Goal: Information Seeking & Learning: Understand process/instructions

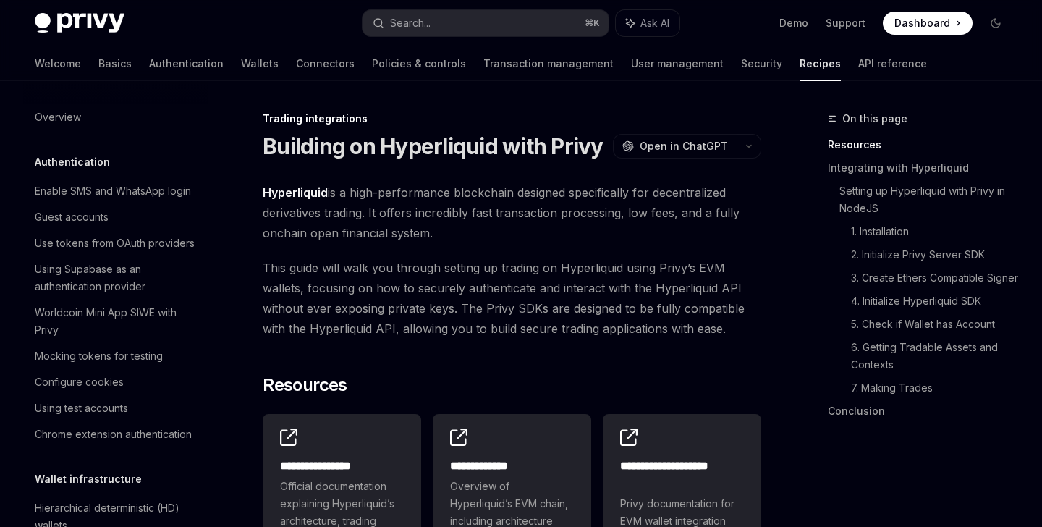
scroll to position [1398, 0]
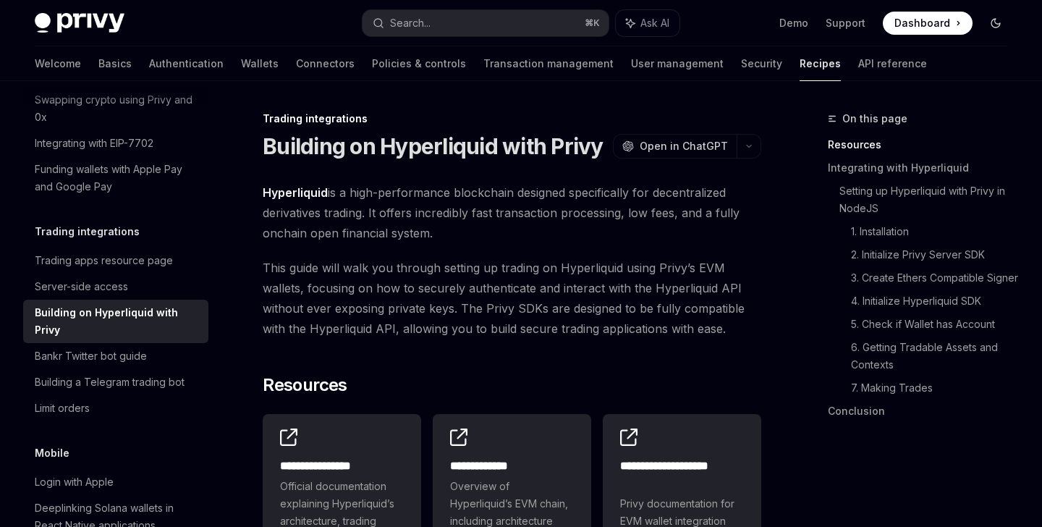
click at [1002, 22] on button "Toggle dark mode" at bounding box center [995, 23] width 23 height 23
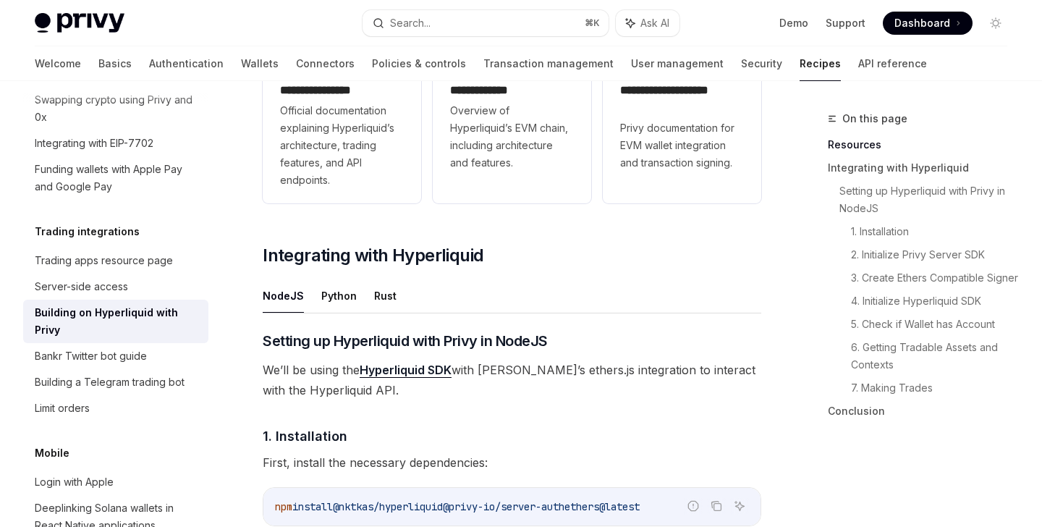
scroll to position [472, 0]
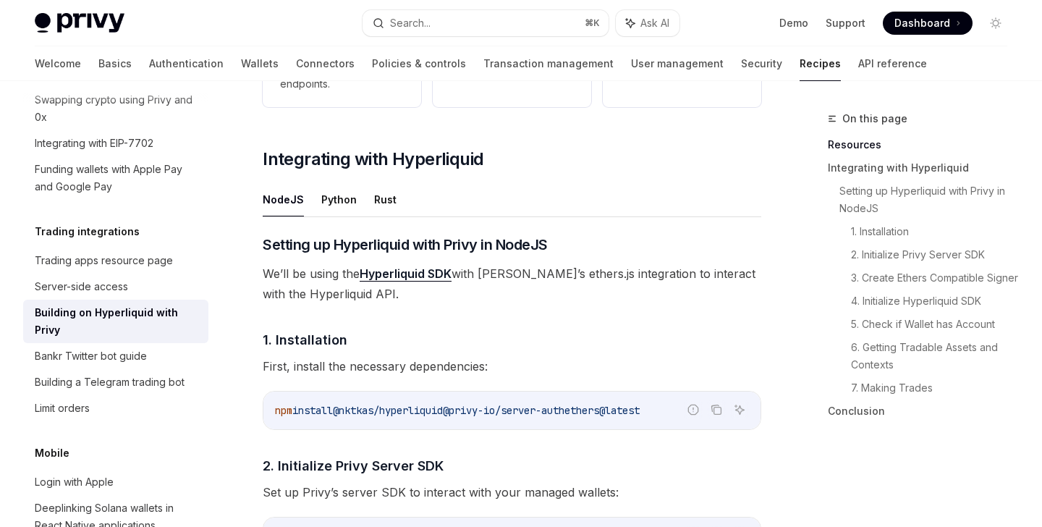
click at [416, 270] on link "Hyperliquid SDK" at bounding box center [406, 273] width 92 height 15
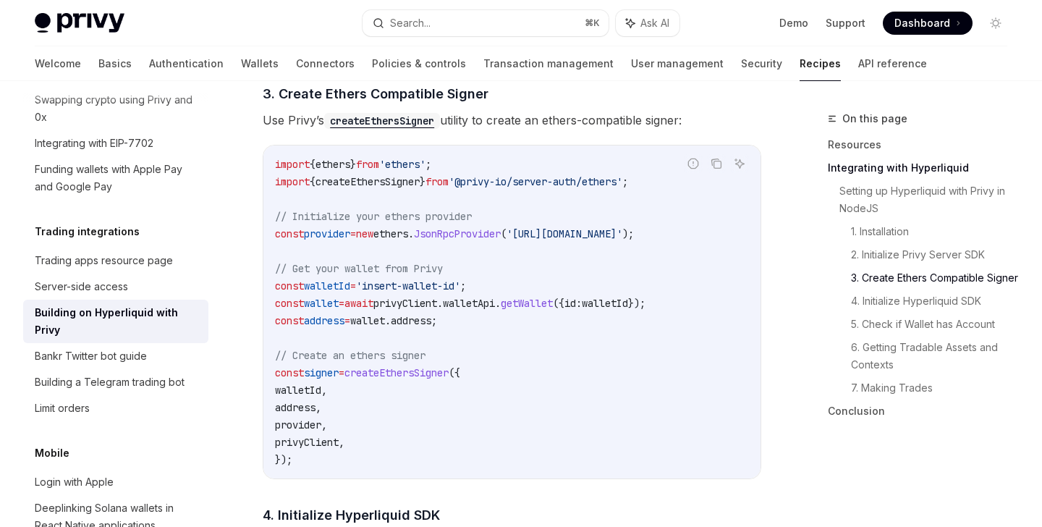
scroll to position [1076, 0]
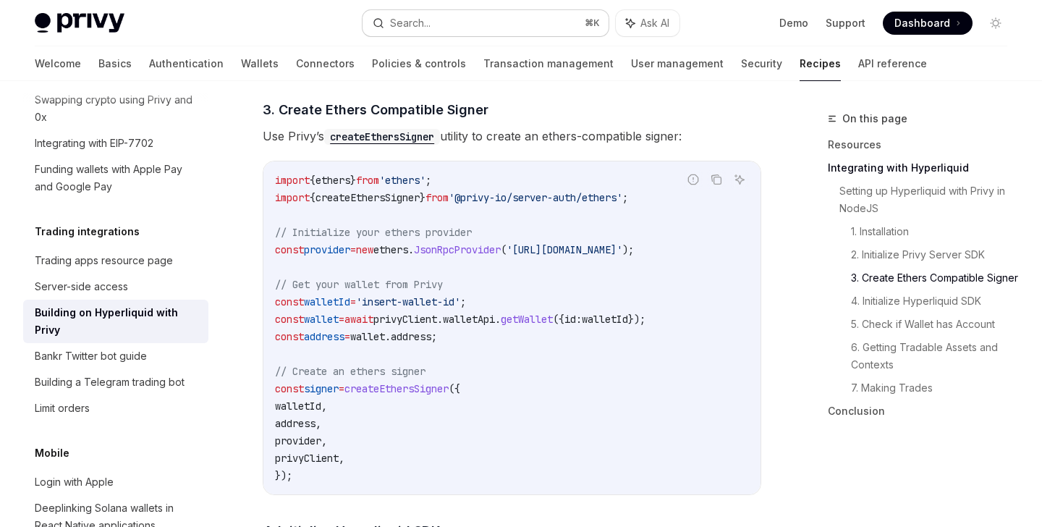
click at [429, 22] on div "Search..." at bounding box center [410, 22] width 41 height 17
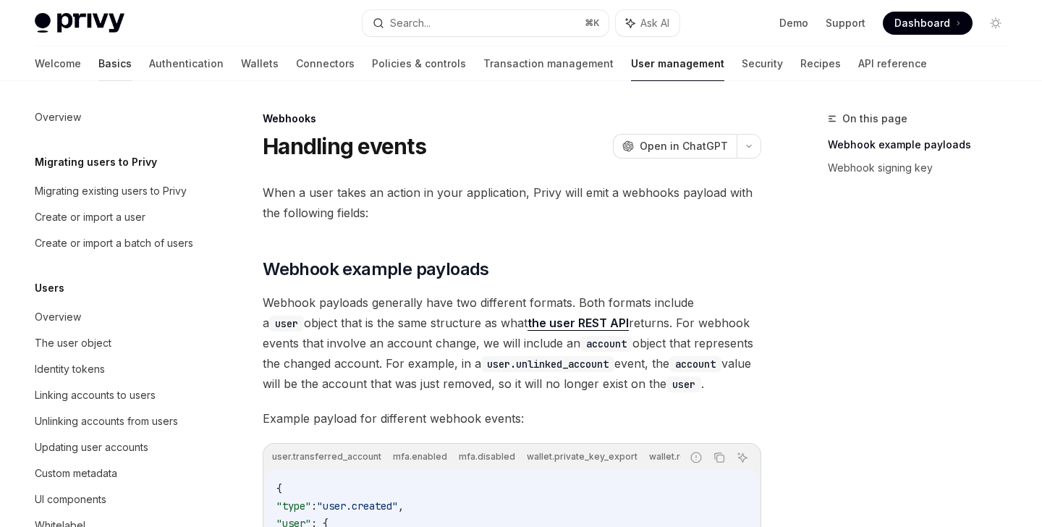
click at [98, 61] on link "Basics" at bounding box center [114, 63] width 33 height 35
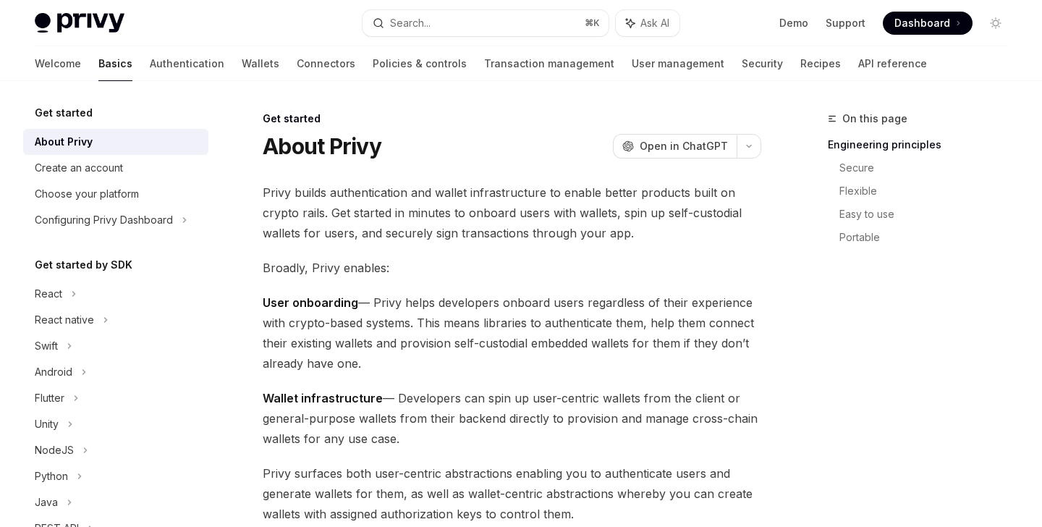
click at [98, 61] on link "Basics" at bounding box center [115, 63] width 34 height 35
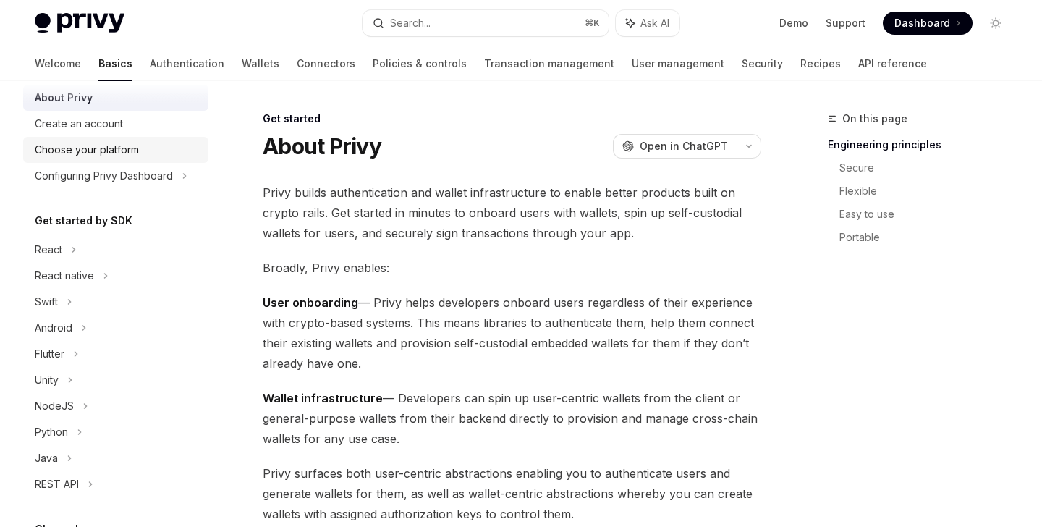
scroll to position [117, 0]
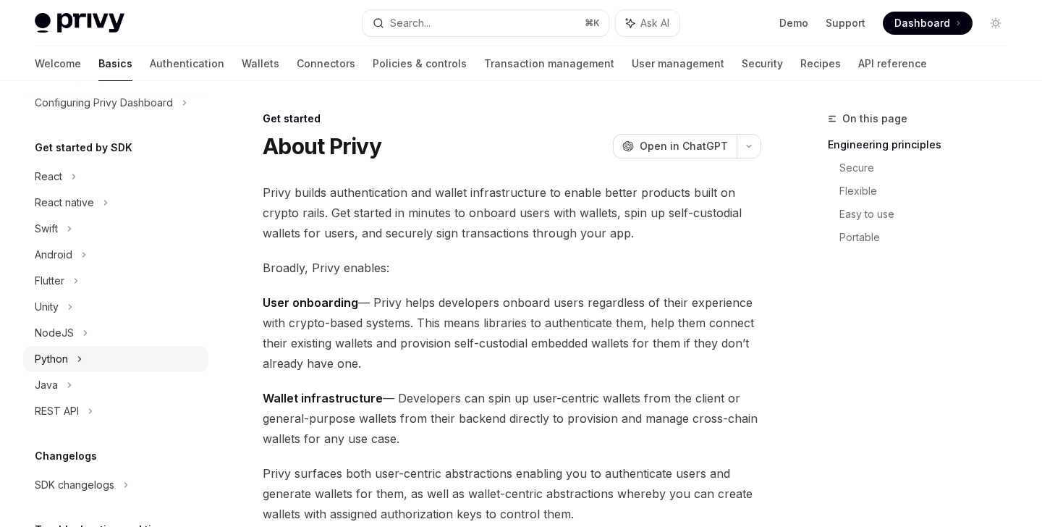
click at [72, 349] on div "Python" at bounding box center [115, 359] width 185 height 26
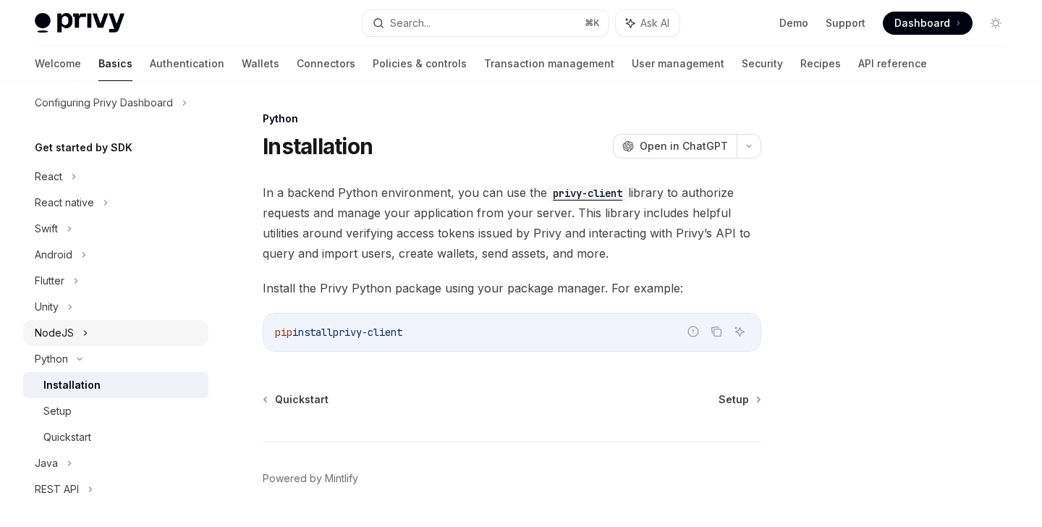
click at [72, 330] on div "NodeJS" at bounding box center [115, 333] width 185 height 26
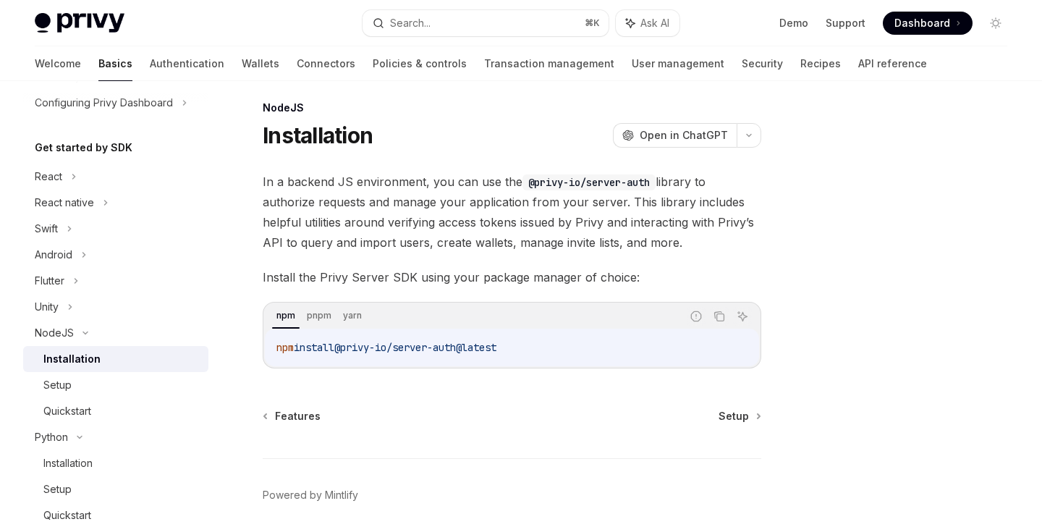
scroll to position [67, 0]
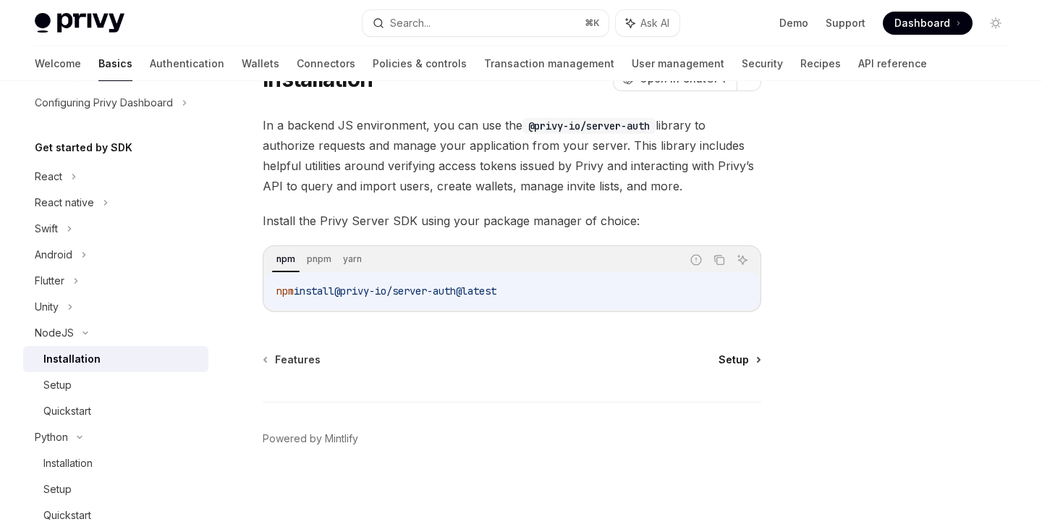
click at [736, 358] on span "Setup" at bounding box center [734, 359] width 30 height 14
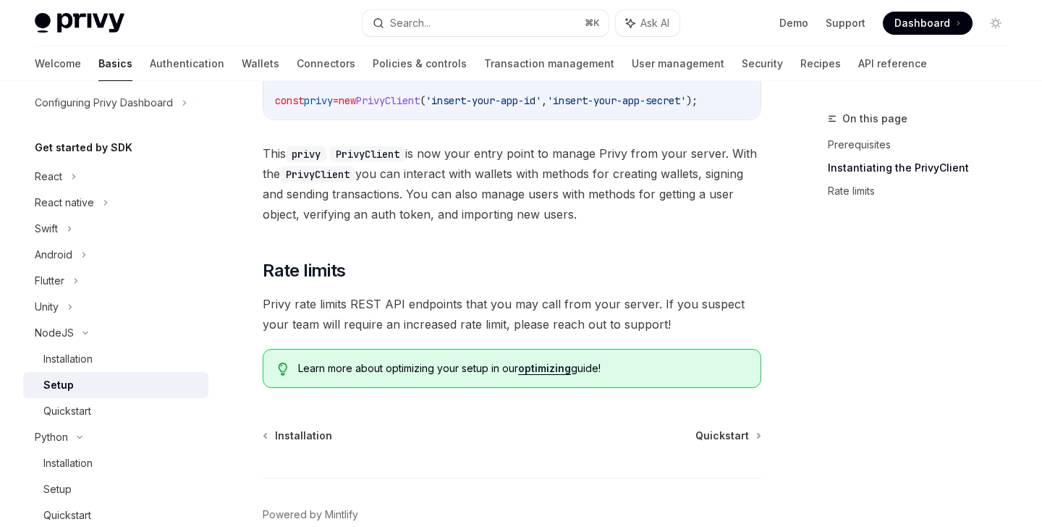
scroll to position [458, 0]
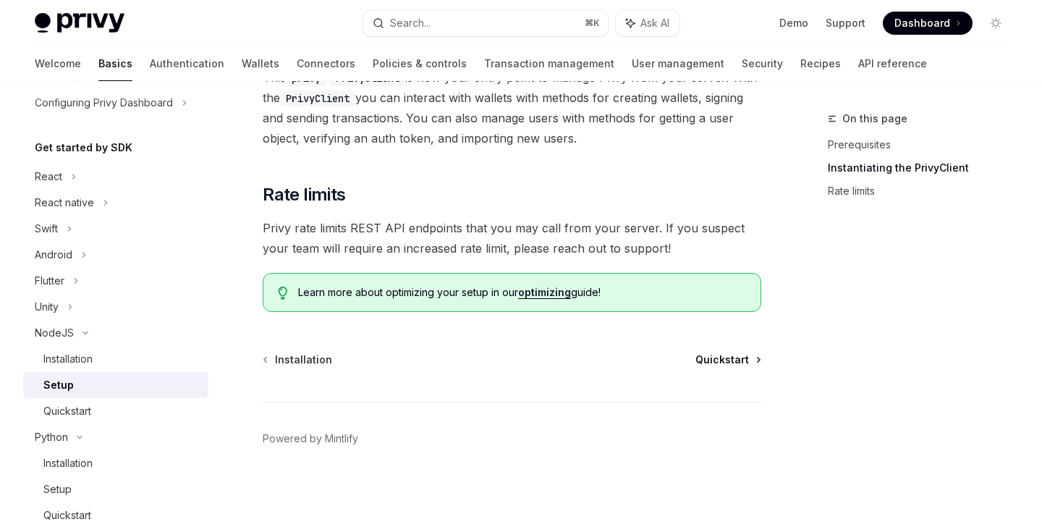
click at [723, 359] on span "Quickstart" at bounding box center [723, 359] width 54 height 14
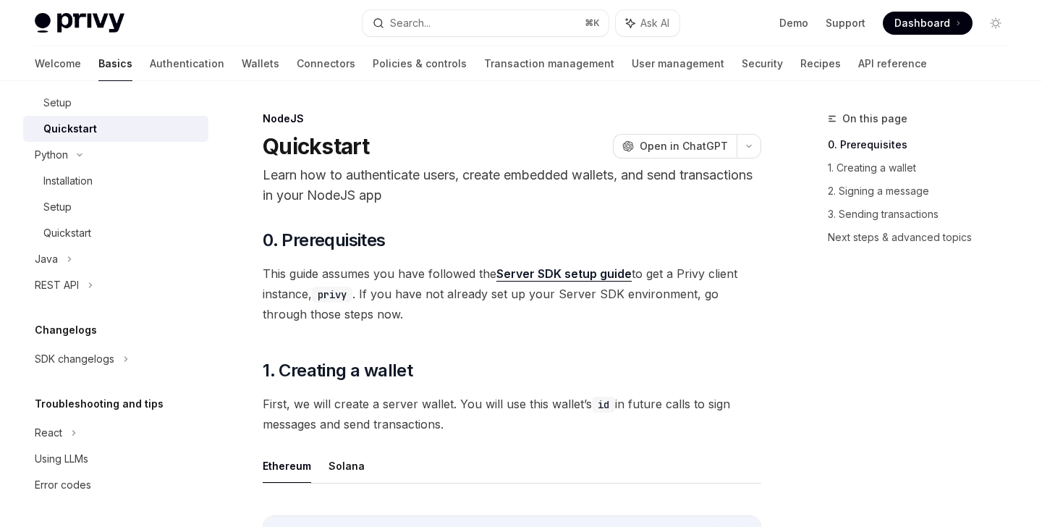
click at [577, 274] on link "Server SDK setup guide" at bounding box center [564, 273] width 135 height 15
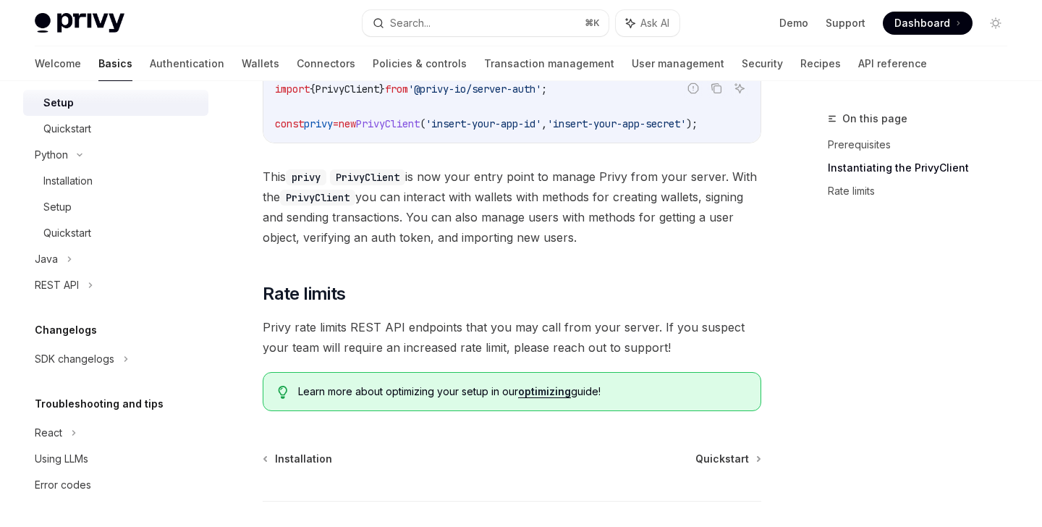
scroll to position [458, 0]
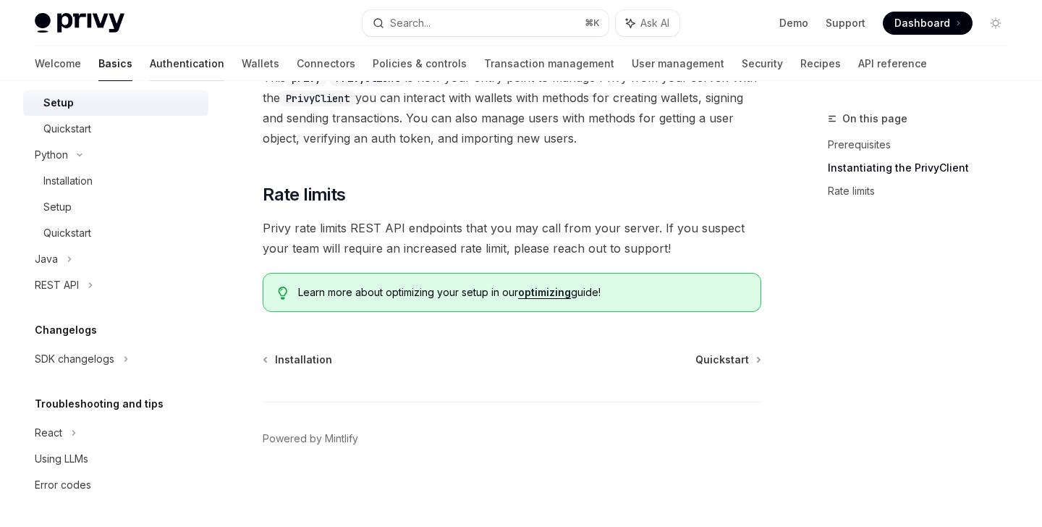
click at [150, 64] on link "Authentication" at bounding box center [187, 63] width 75 height 35
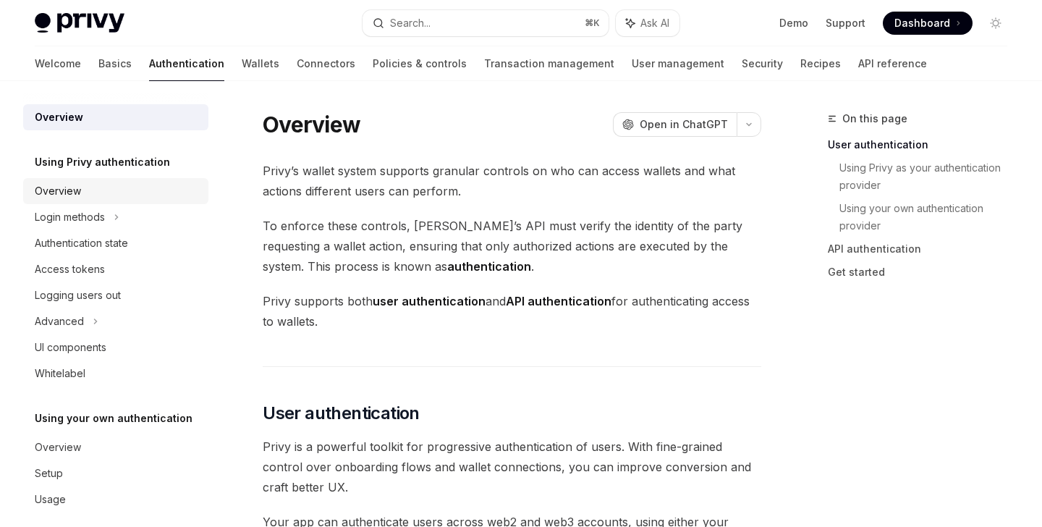
click at [55, 185] on div "Overview" at bounding box center [58, 190] width 46 height 17
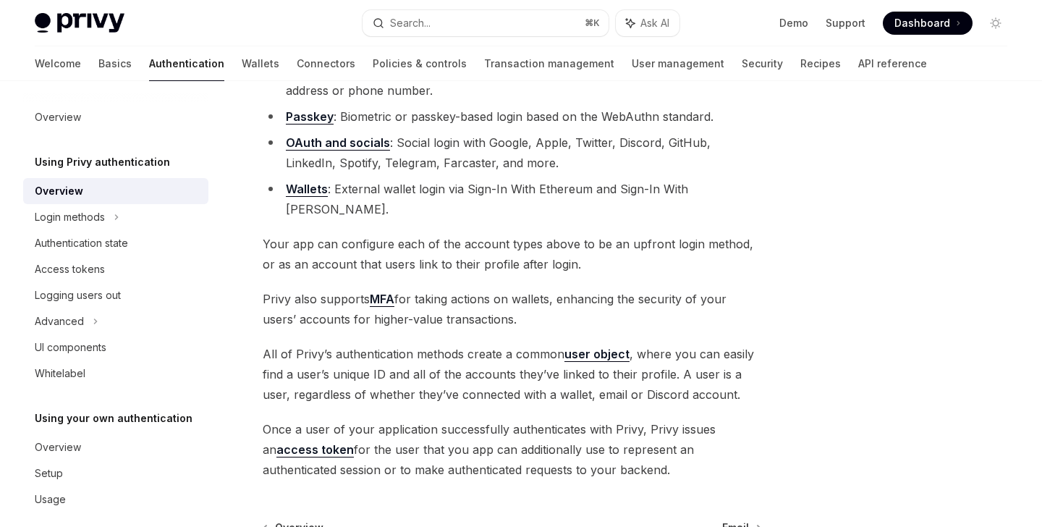
scroll to position [317, 0]
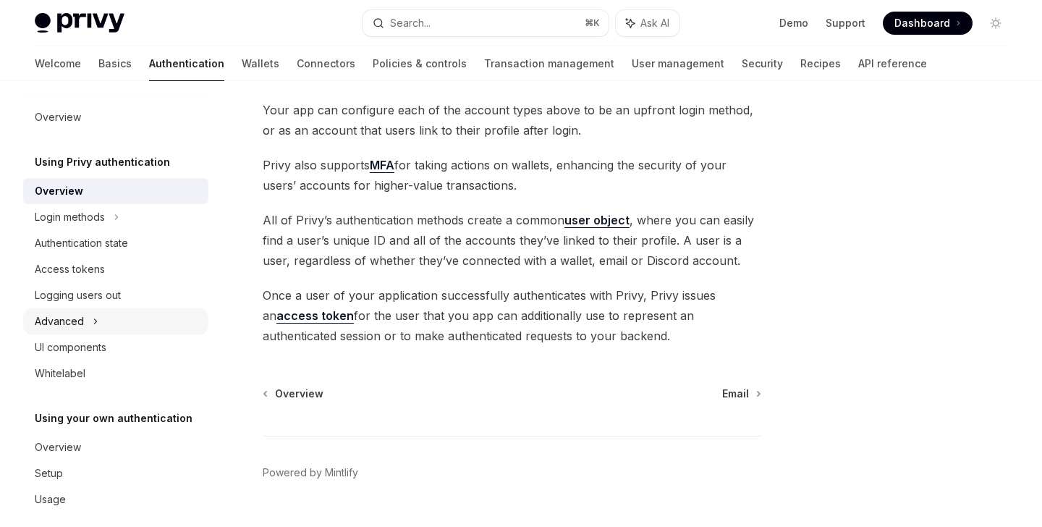
click at [90, 317] on div "Advanced" at bounding box center [115, 321] width 185 height 26
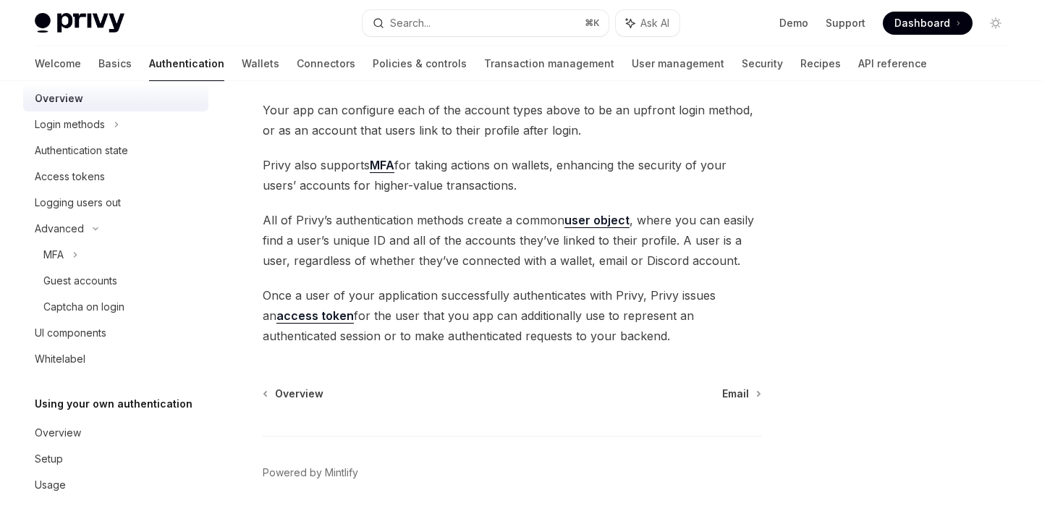
scroll to position [331, 0]
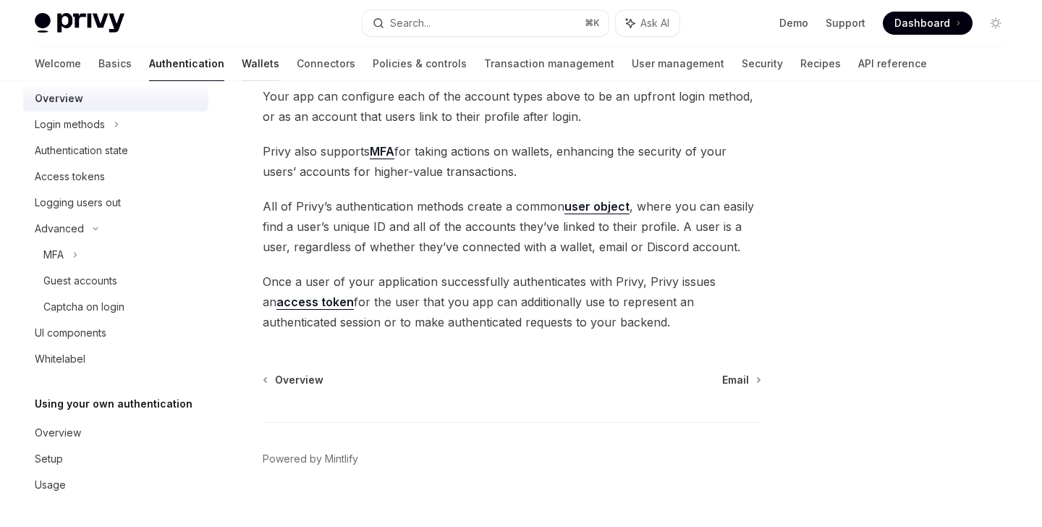
click at [242, 72] on link "Wallets" at bounding box center [261, 63] width 38 height 35
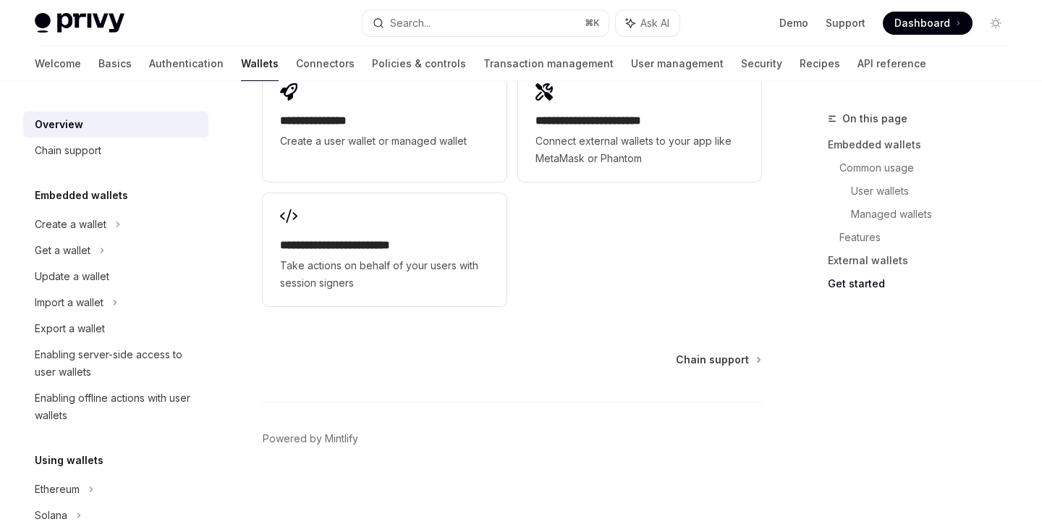
scroll to position [2463, 0]
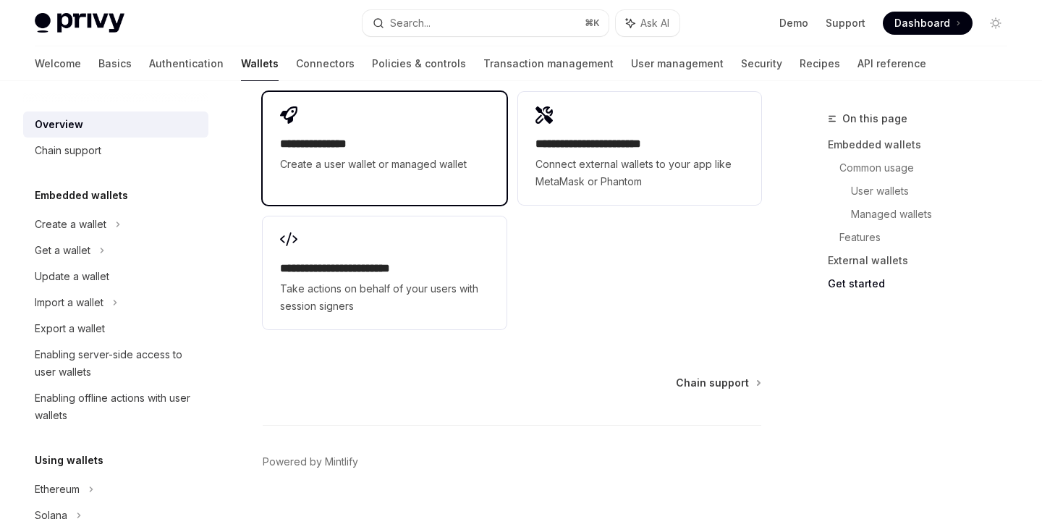
click at [405, 184] on div "**********" at bounding box center [384, 140] width 243 height 96
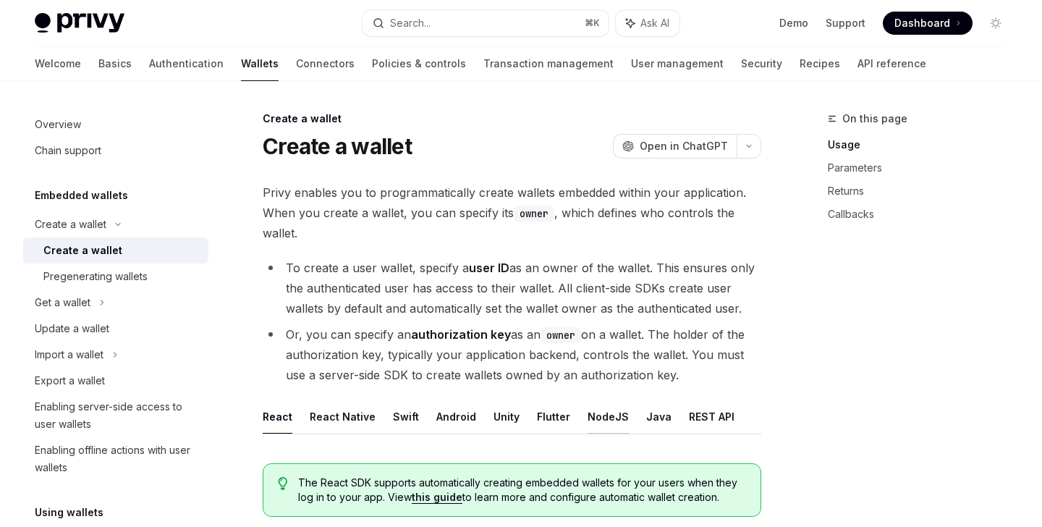
click at [600, 420] on button "NodeJS" at bounding box center [608, 417] width 41 height 34
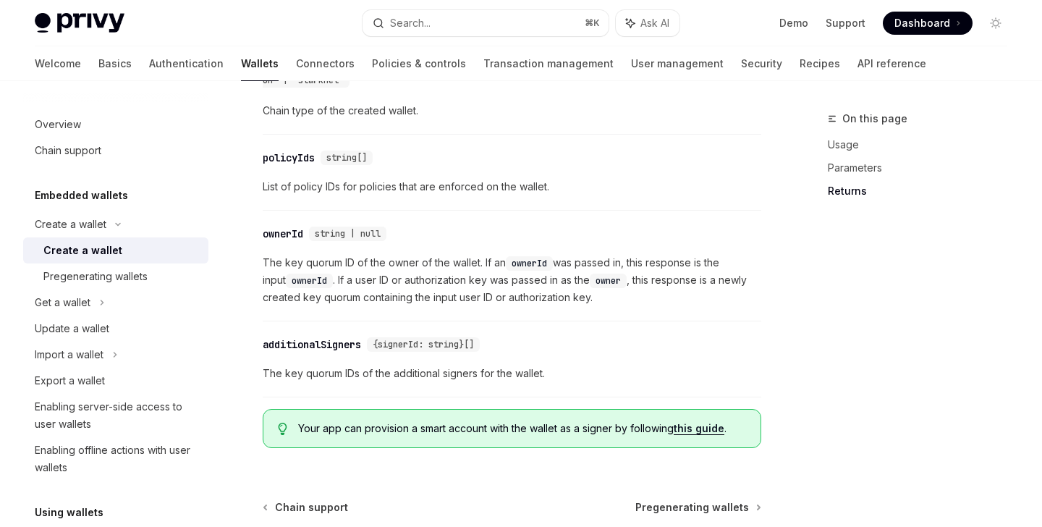
scroll to position [1820, 0]
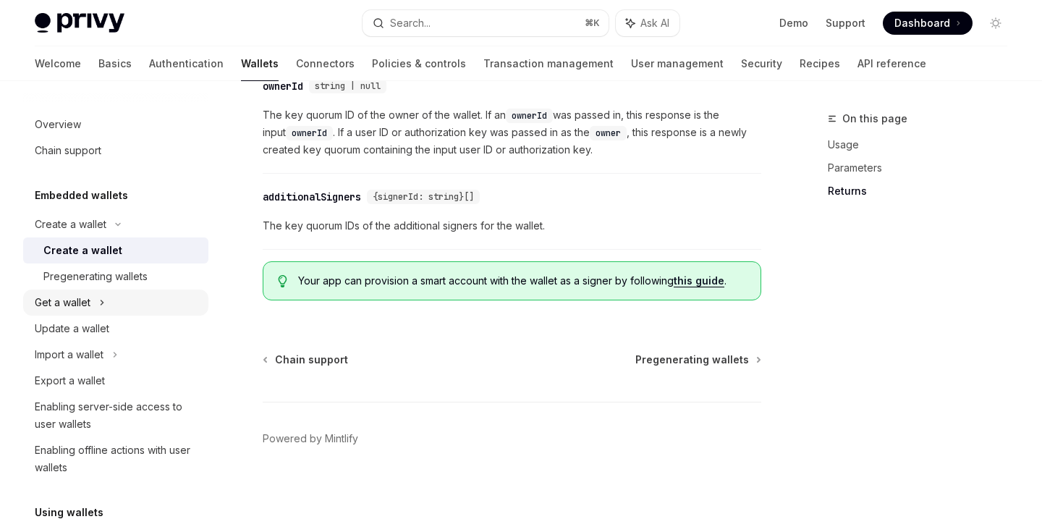
click at [77, 294] on div "Get a wallet" at bounding box center [63, 302] width 56 height 17
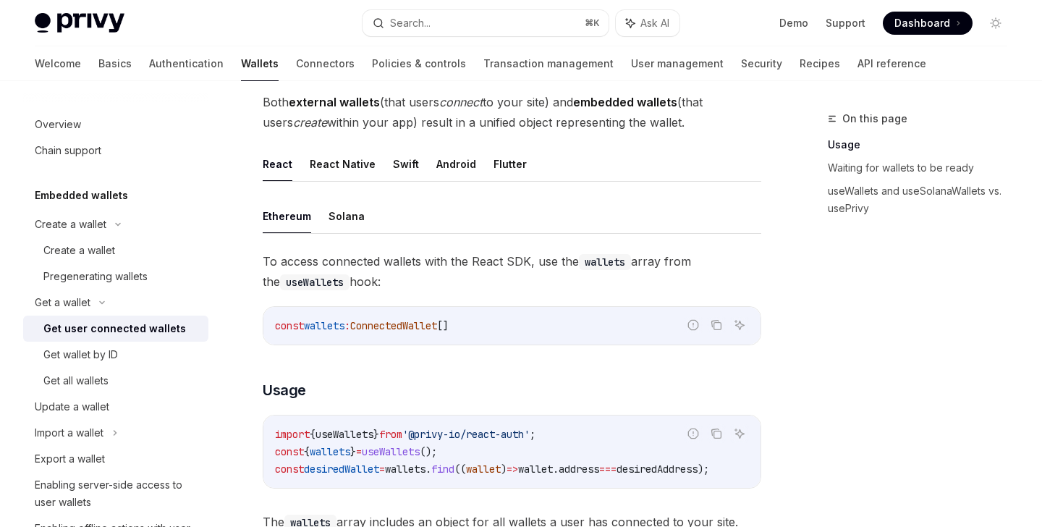
scroll to position [410, 0]
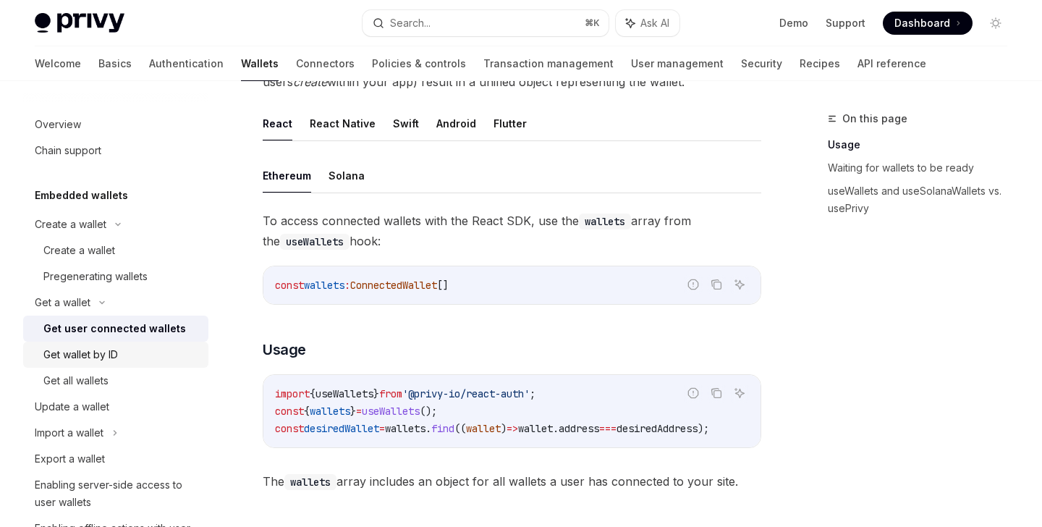
click at [116, 348] on div "Get wallet by ID" at bounding box center [80, 354] width 75 height 17
type textarea "*"
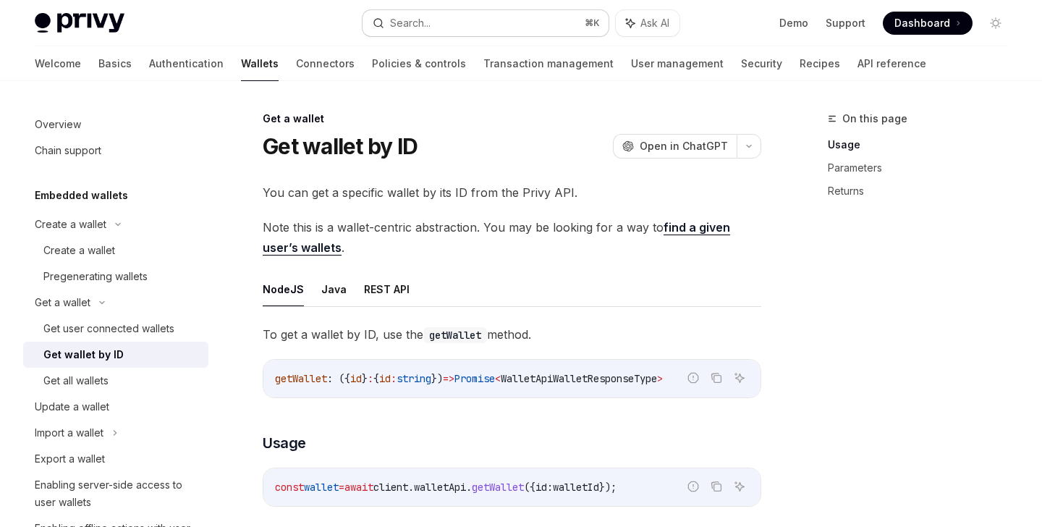
click at [422, 20] on div "Search..." at bounding box center [410, 22] width 41 height 17
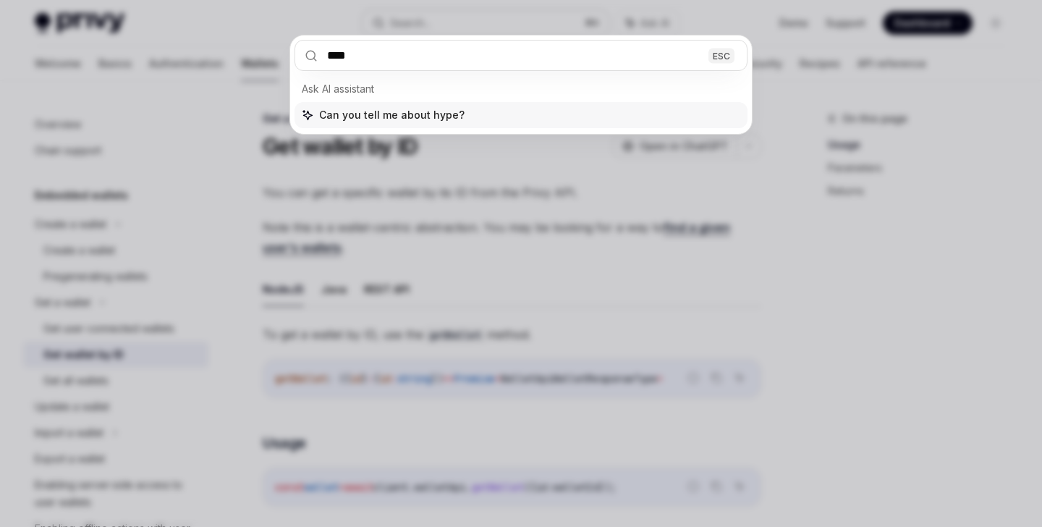
type input "*****"
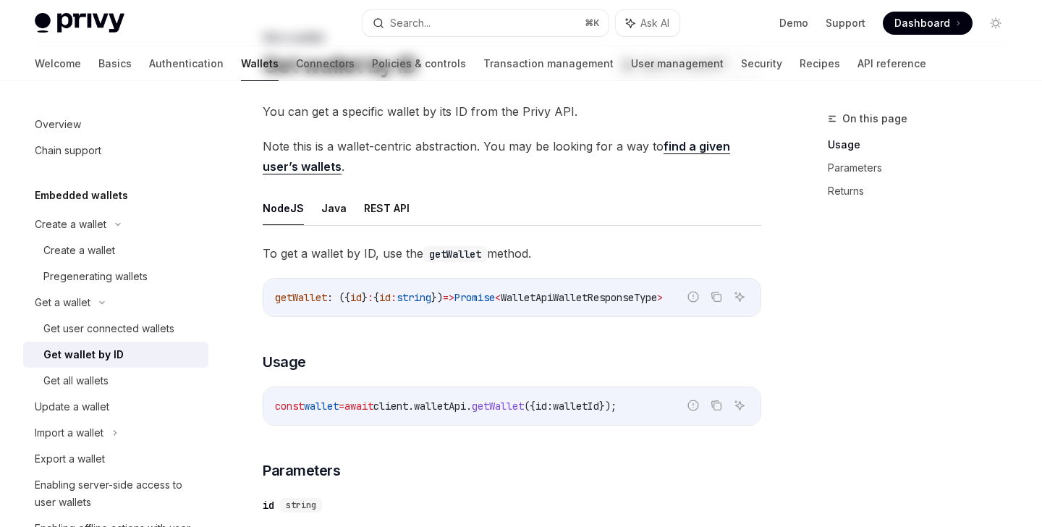
scroll to position [1398, 0]
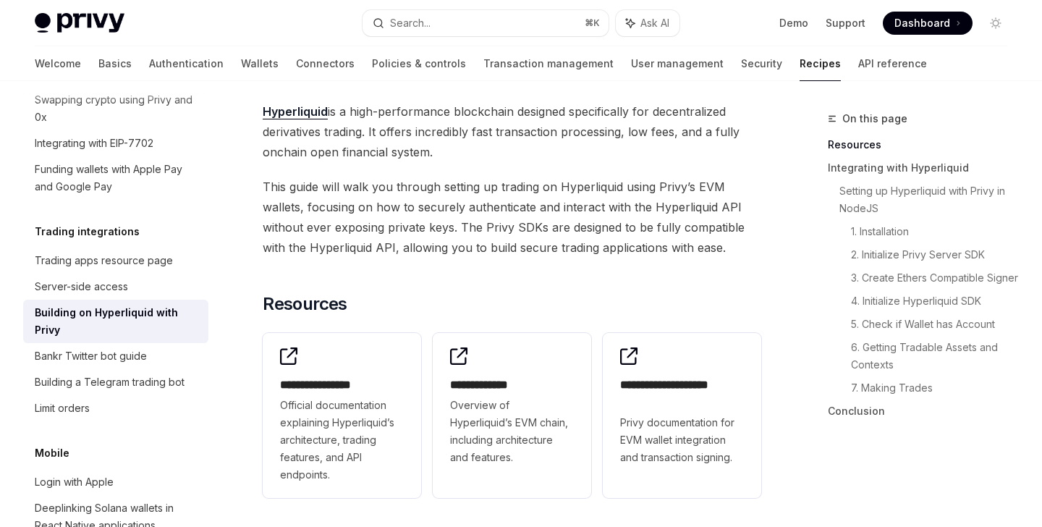
type textarea "*"
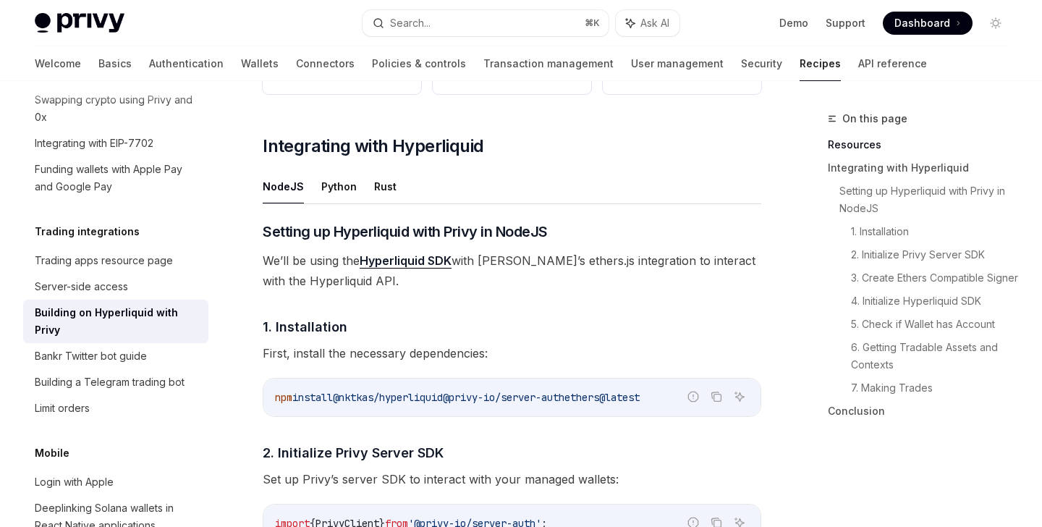
scroll to position [628, 0]
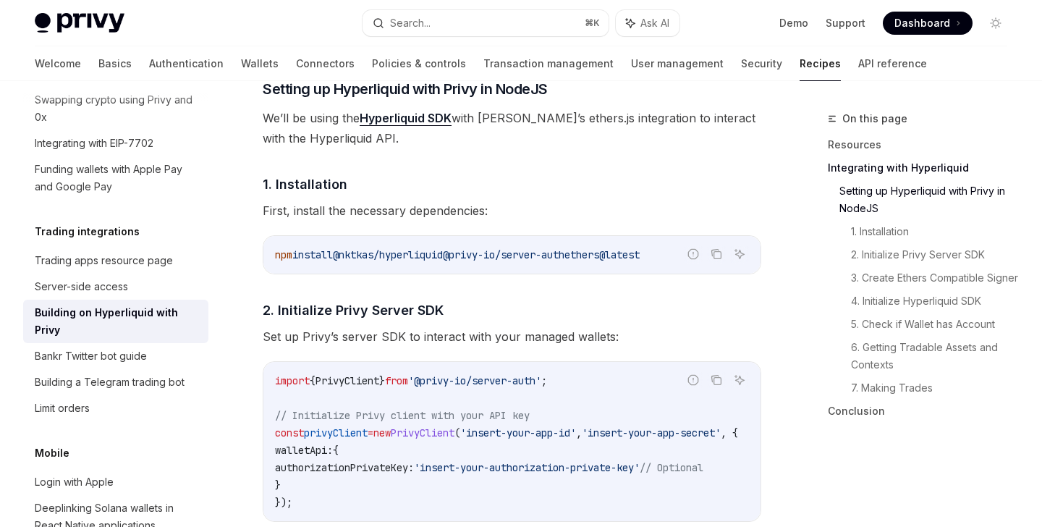
click at [368, 310] on span "2. Initialize Privy Server SDK" at bounding box center [353, 310] width 181 height 20
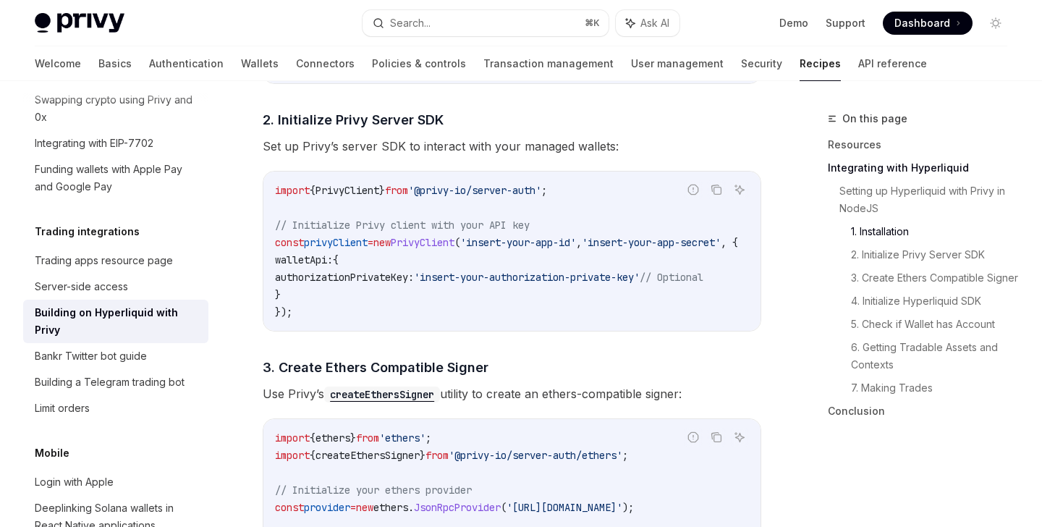
drag, startPoint x: 368, startPoint y: 310, endPoint x: 472, endPoint y: 250, distance: 120.3
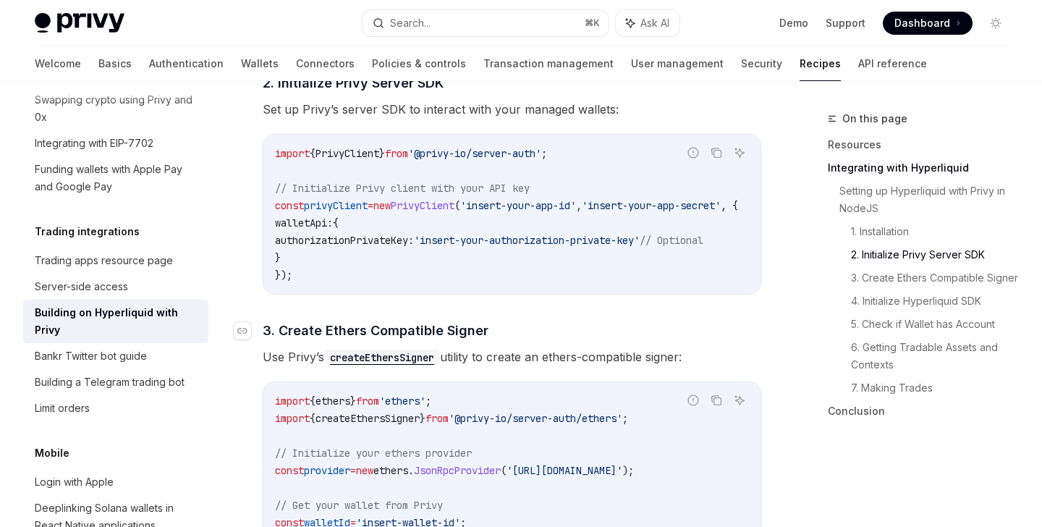
scroll to position [737, 0]
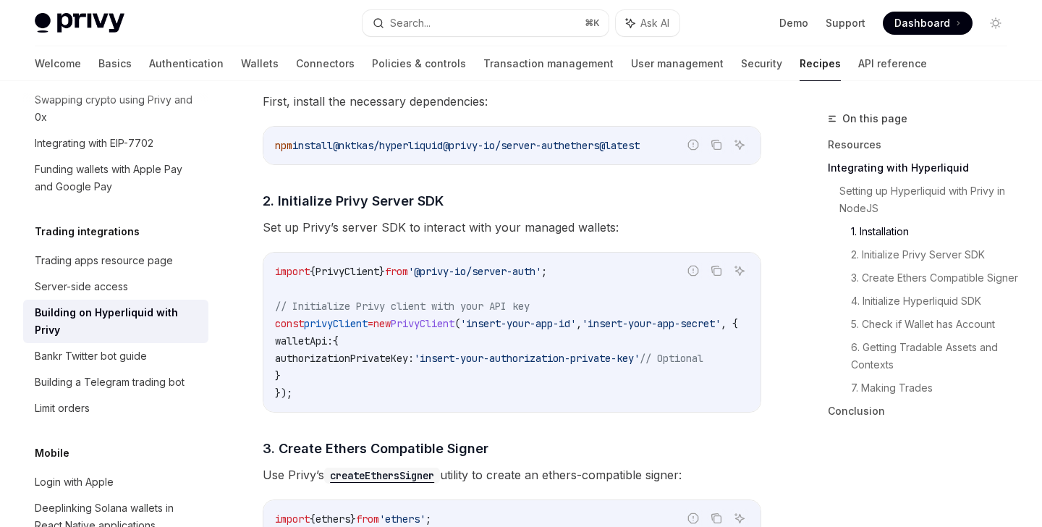
click at [371, 295] on code "import { PrivyClient } from '@privy-io/server-auth' ; // Initialize Privy clien…" at bounding box center [524, 332] width 498 height 139
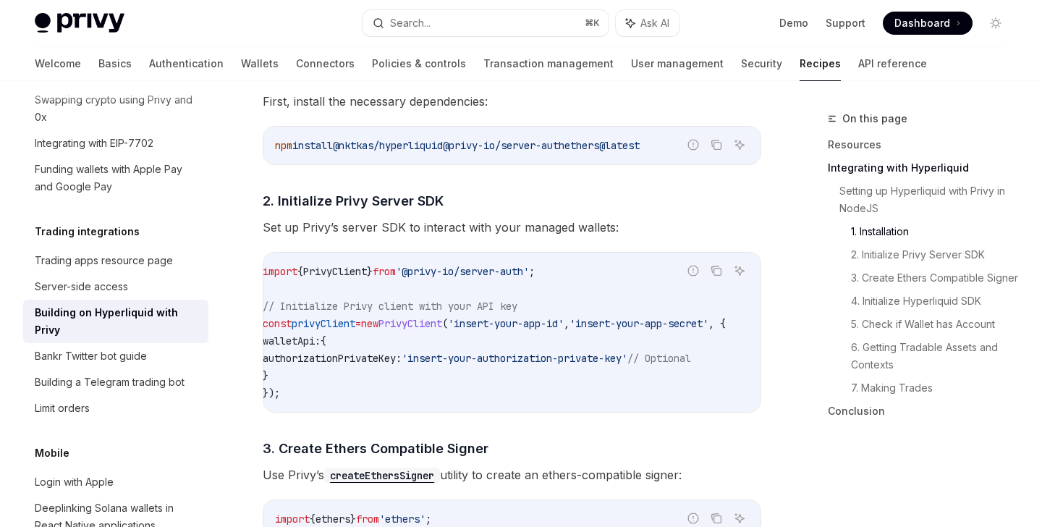
click at [365, 358] on span "authorizationPrivateKey:" at bounding box center [332, 358] width 139 height 13
copy span "authorizationPrivateKey"
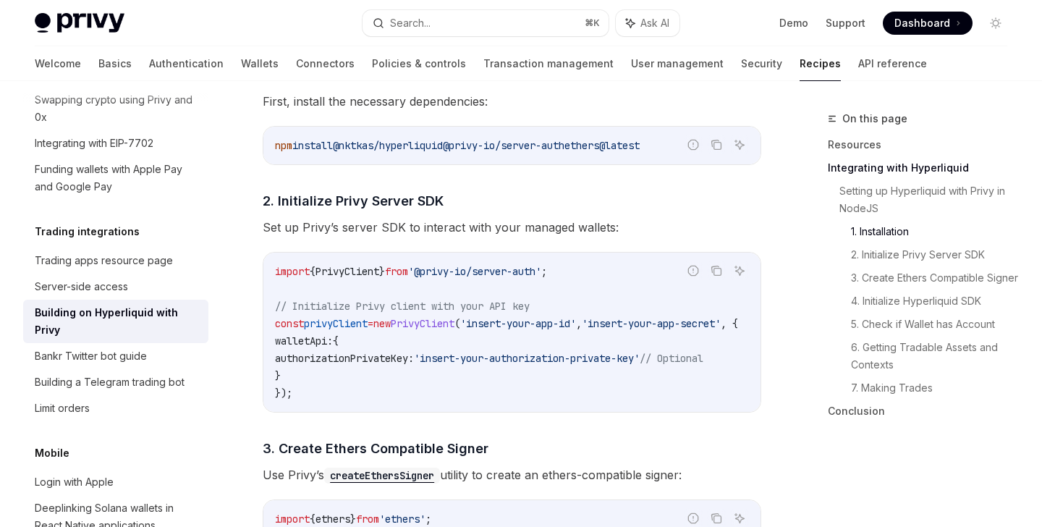
drag, startPoint x: 279, startPoint y: 338, endPoint x: 308, endPoint y: 372, distance: 44.2
click at [308, 373] on code "import { PrivyClient } from '@privy-io/server-auth' ; // Initialize Privy clien…" at bounding box center [524, 332] width 498 height 139
copy code "walletApi: { authorizationPrivateKey: 'insert-your-authorization-private-key' /…"
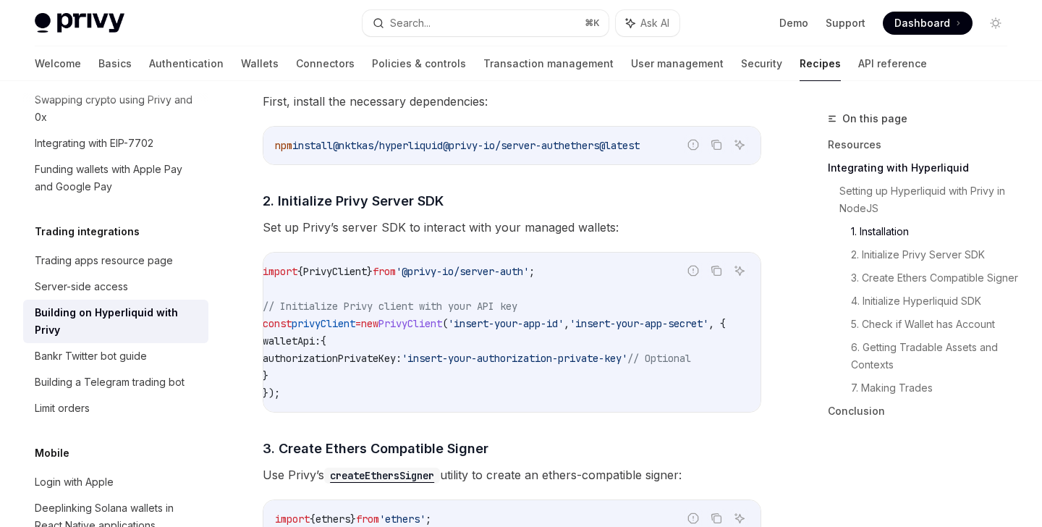
click at [732, 316] on code "import { PrivyClient } from '@privy-io/server-auth' ; // Initialize Privy clien…" at bounding box center [512, 332] width 498 height 139
drag, startPoint x: 303, startPoint y: 373, endPoint x: 719, endPoint y: 327, distance: 418.8
click at [719, 327] on code "import { PrivyClient } from '@privy-io/server-auth' ; // Initialize Privy clien…" at bounding box center [512, 332] width 498 height 139
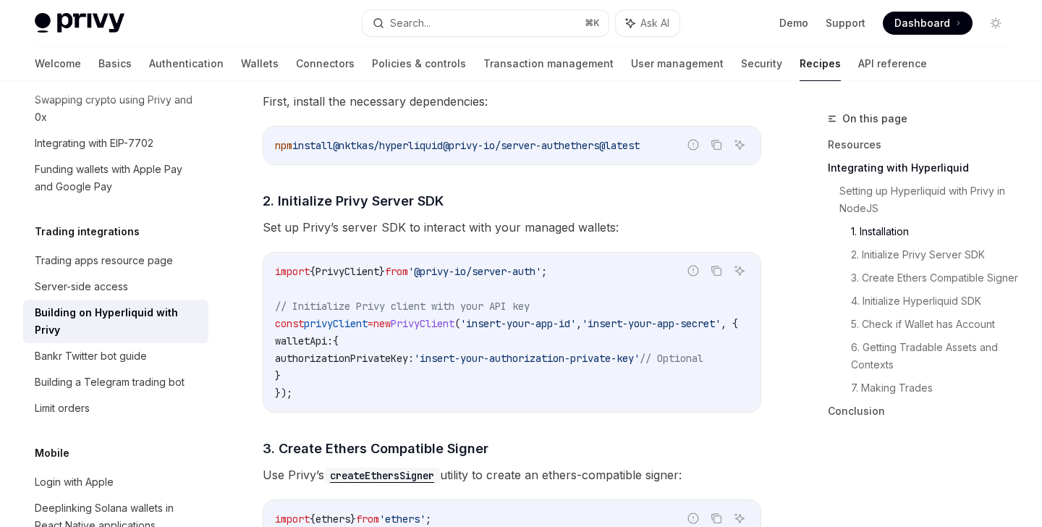
click at [376, 390] on code "import { PrivyClient } from '@privy-io/server-auth' ; // Initialize Privy clien…" at bounding box center [524, 332] width 498 height 139
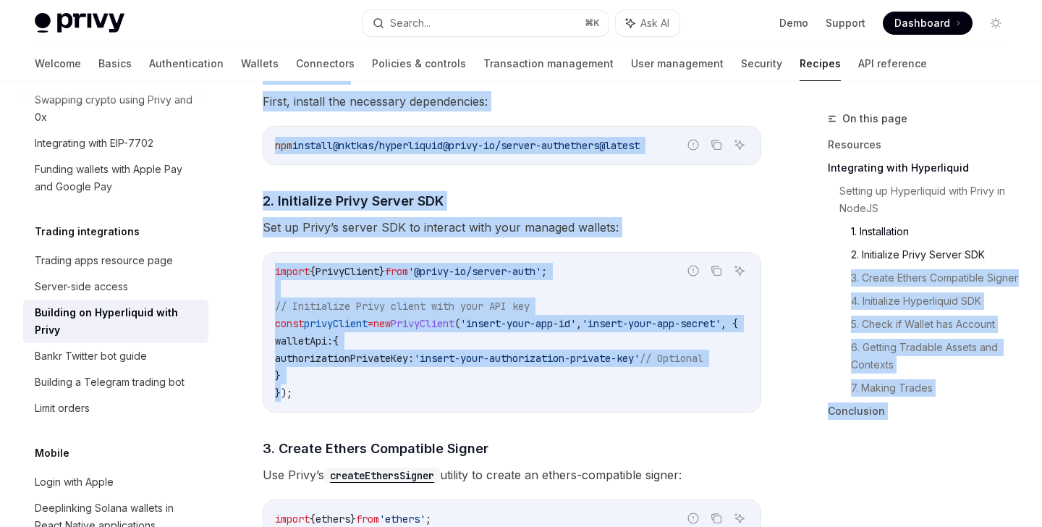
scroll to position [0, 66]
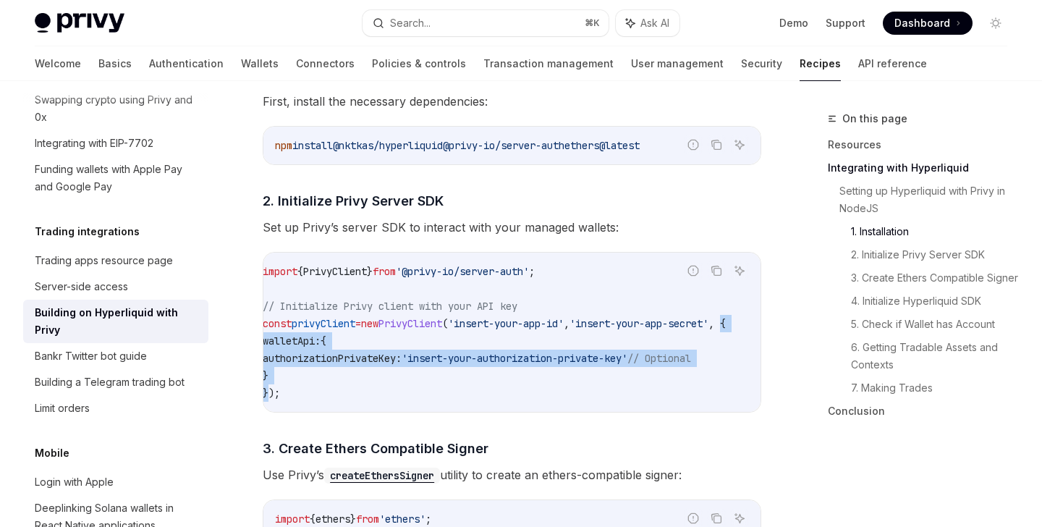
drag, startPoint x: 280, startPoint y: 392, endPoint x: 721, endPoint y: 328, distance: 445.5
click at [721, 328] on code "import { PrivyClient } from '@privy-io/server-auth' ; // Initialize Privy clien…" at bounding box center [512, 332] width 498 height 139
copy code "{ walletApi: { authorizationPrivateKey: 'insert-your-authorization-private-key'…"
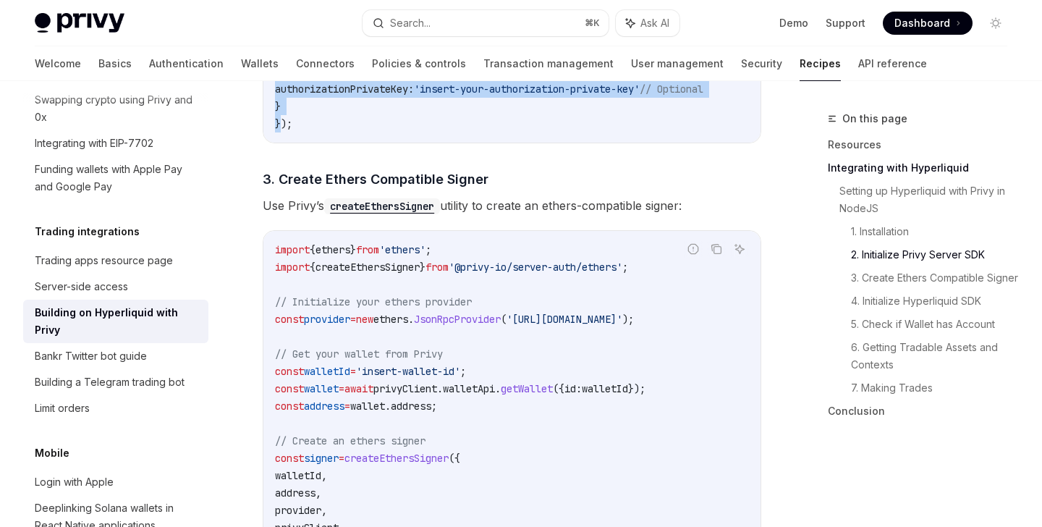
scroll to position [1008, 0]
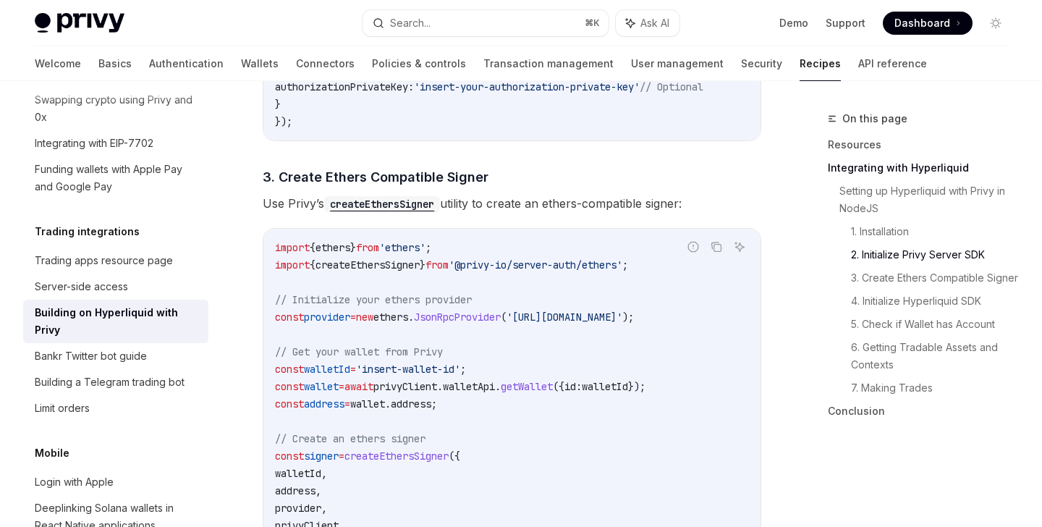
click at [356, 253] on span "}" at bounding box center [353, 247] width 6 height 13
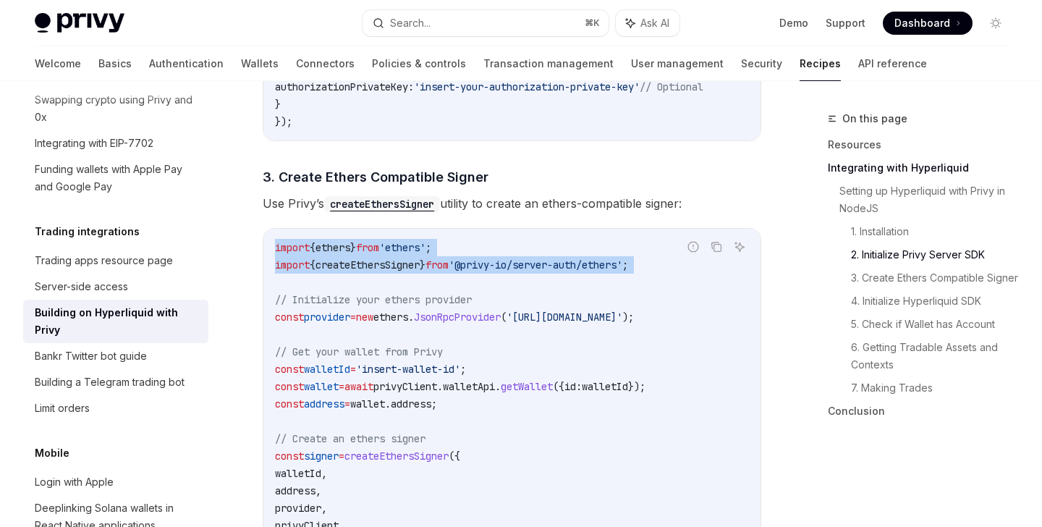
drag, startPoint x: 380, startPoint y: 253, endPoint x: 380, endPoint y: 269, distance: 15.9
click at [381, 269] on code "import { ethers } from 'ethers' ; import { createEthersSigner } from '@privy-io…" at bounding box center [512, 395] width 474 height 313
copy code "import { ethers } from 'ethers' ; import { createEthersSigner } from '@privy-io…"
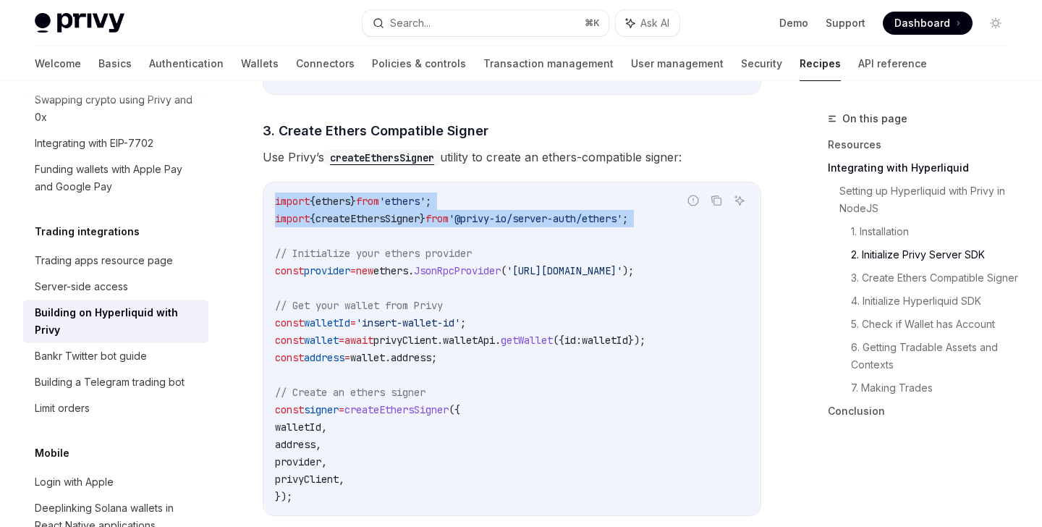
scroll to position [1109, 0]
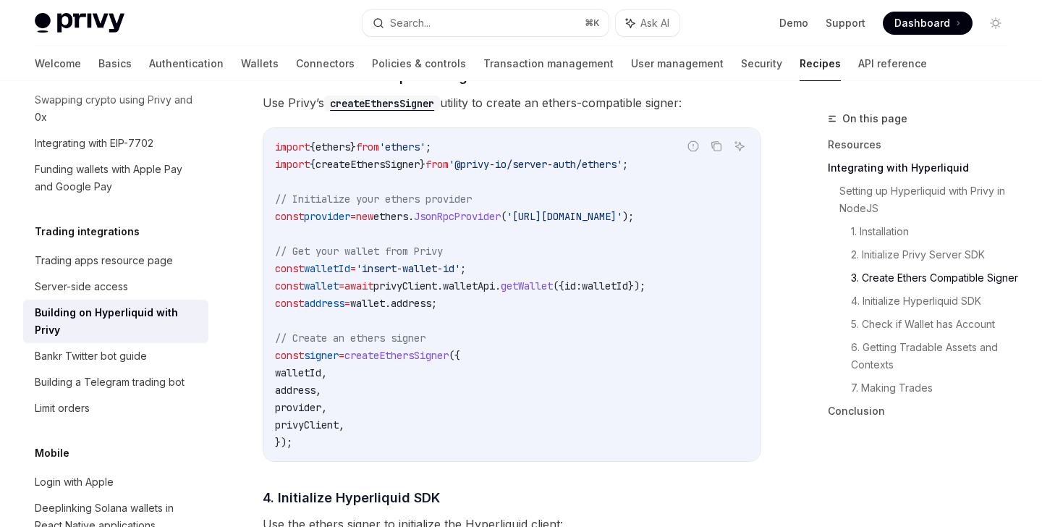
click at [401, 220] on span "ethers" at bounding box center [390, 216] width 35 height 13
copy code "const provider = new ethers . JsonRpcProvider ( '[URL][DOMAIN_NAME]' );"
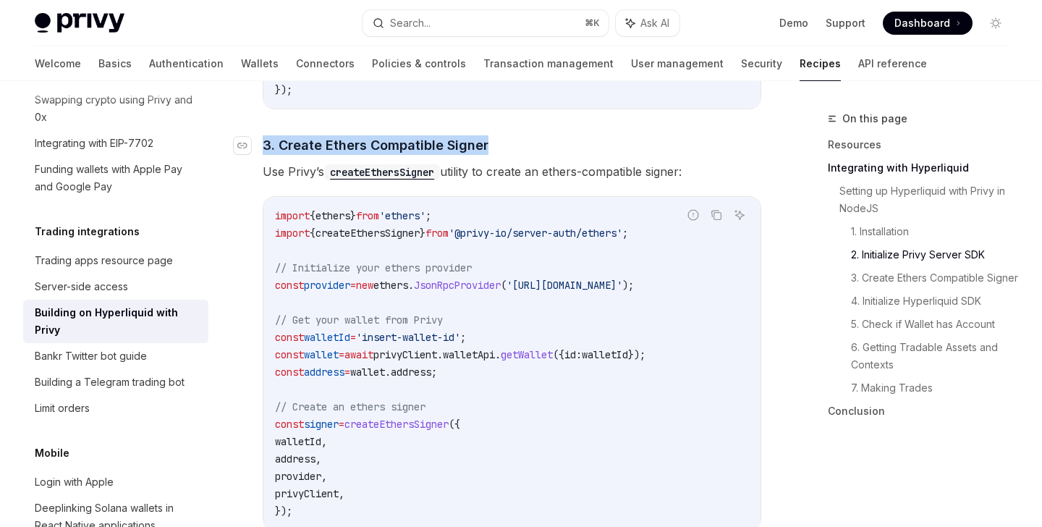
drag, startPoint x: 533, startPoint y: 160, endPoint x: 263, endPoint y: 149, distance: 270.9
click at [263, 149] on h4 "​ 3. Create Ethers Compatible Signer" at bounding box center [512, 145] width 499 height 20
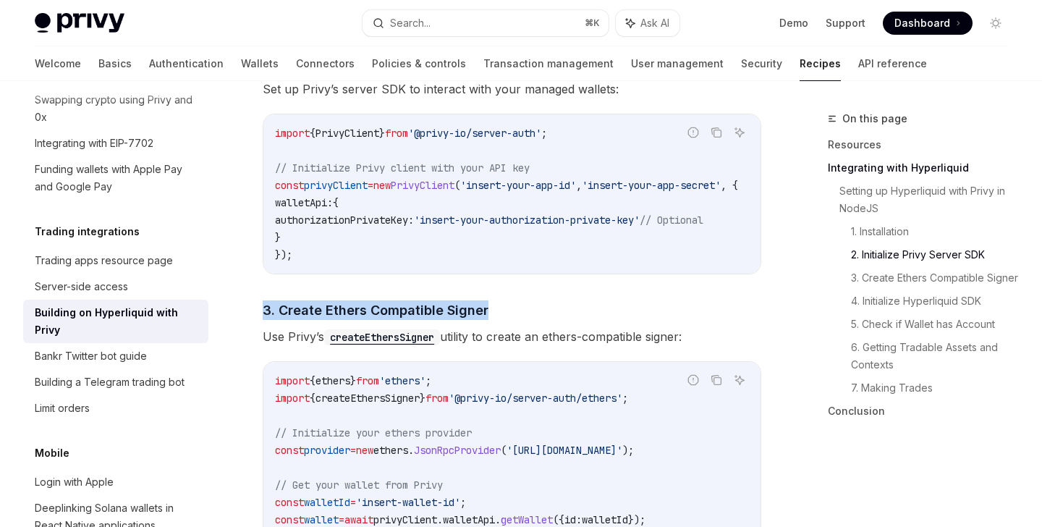
scroll to position [937, 0]
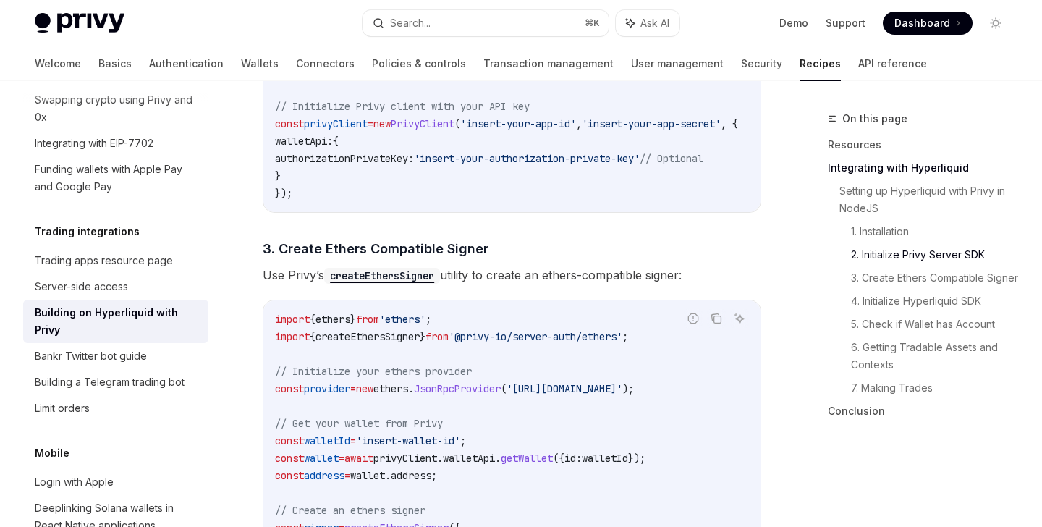
click at [528, 278] on span "Use [PERSON_NAME]’s createEthersSigner utility to create an ethers-compatible s…" at bounding box center [512, 275] width 499 height 20
drag, startPoint x: 513, startPoint y: 259, endPoint x: 279, endPoint y: 253, distance: 234.6
click at [279, 253] on h4 "​ 3. Create Ethers Compatible Signer" at bounding box center [512, 249] width 499 height 20
copy span "Create Ethers Compatible Signer"
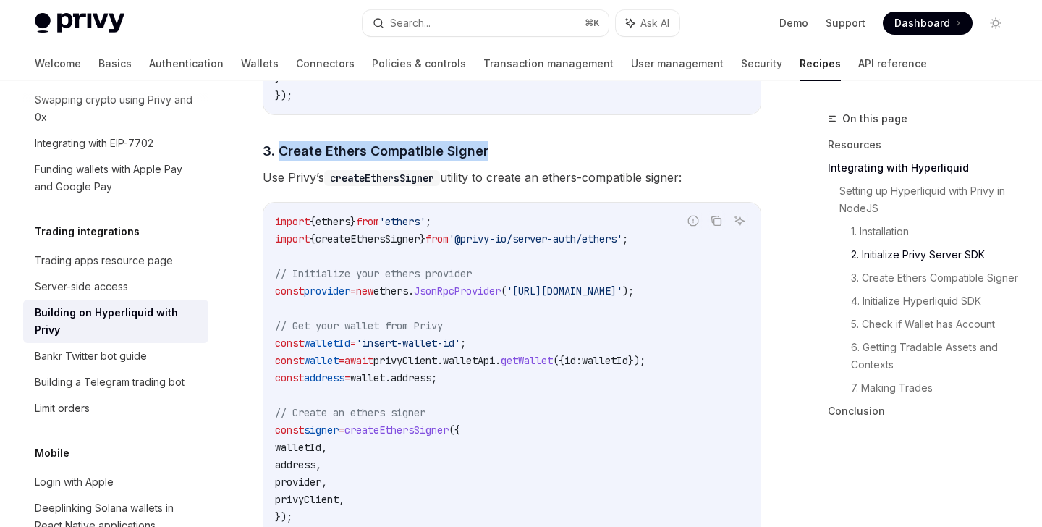
scroll to position [1077, 0]
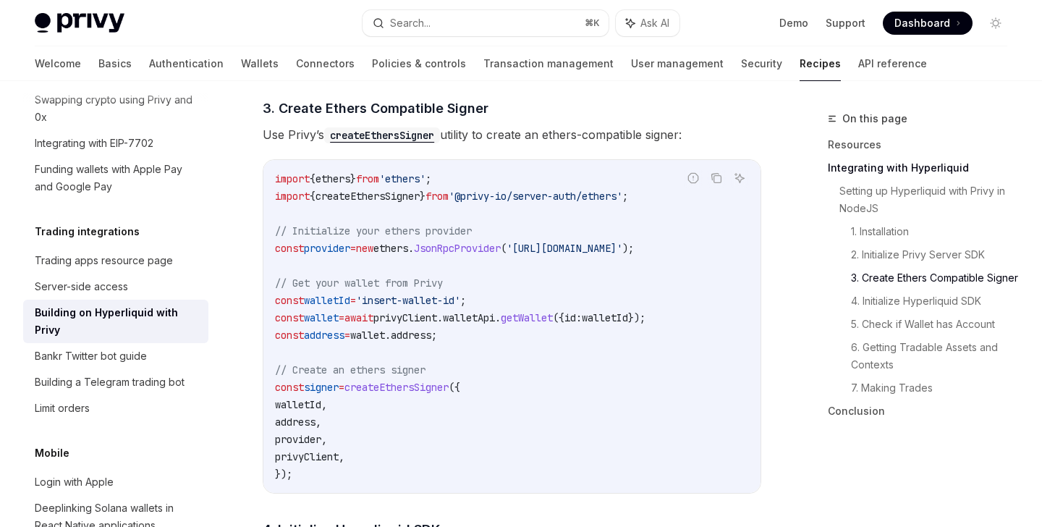
click at [303, 289] on span "// Get your wallet from Privy" at bounding box center [359, 282] width 168 height 13
drag, startPoint x: 303, startPoint y: 289, endPoint x: 432, endPoint y: 289, distance: 129.6
click at [432, 289] on span "// Get your wallet from Privy" at bounding box center [359, 282] width 168 height 13
copy span "Get your wallet from Privy"
click at [373, 323] on span "await" at bounding box center [359, 317] width 29 height 13
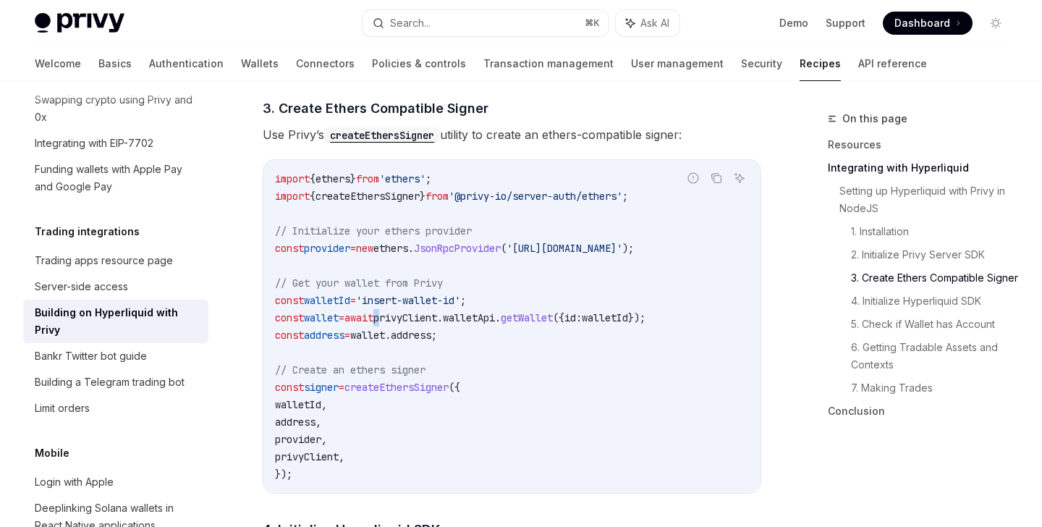
click at [373, 323] on span "await" at bounding box center [359, 317] width 29 height 13
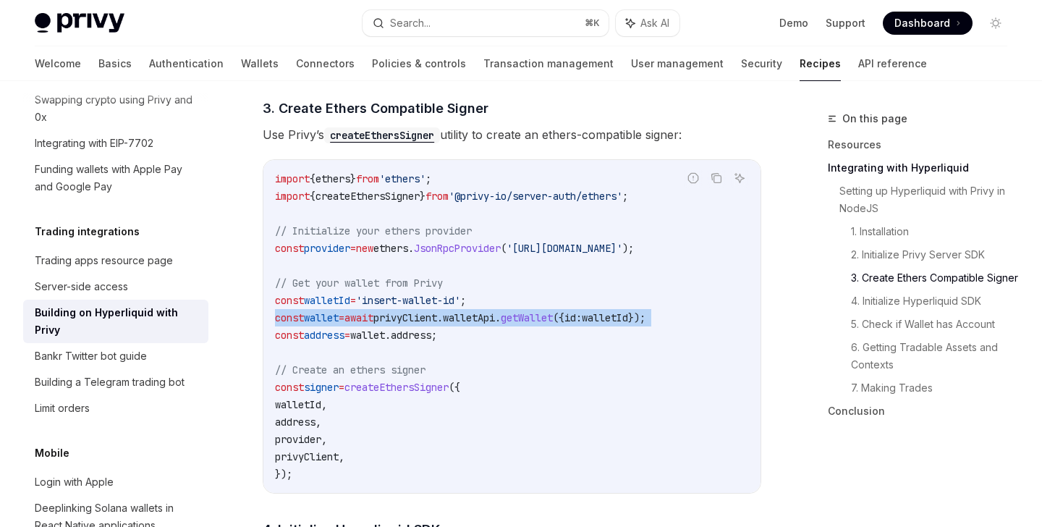
click at [373, 323] on span "await" at bounding box center [359, 317] width 29 height 13
copy code "const wallet = await privyClient . walletApi . getWallet ({ id: walletId });"
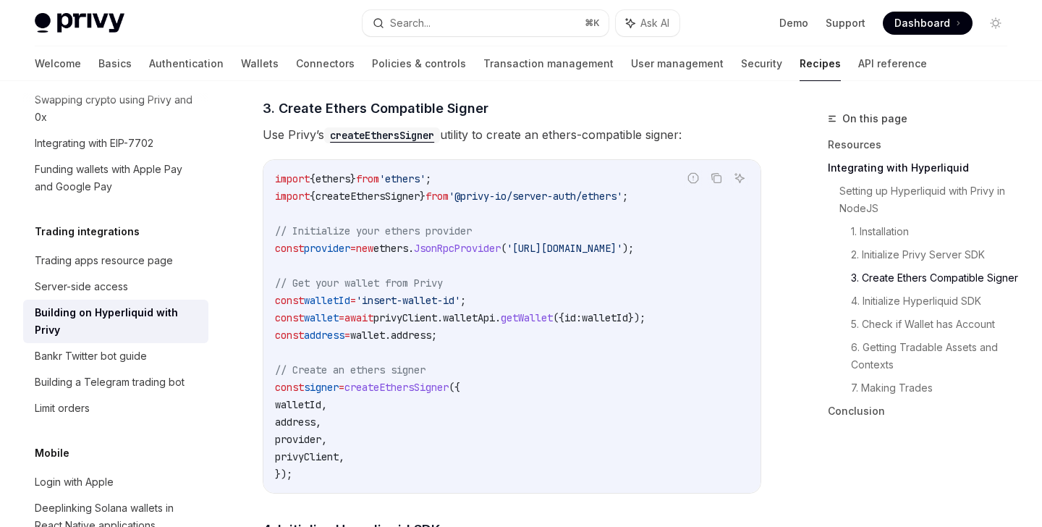
click at [431, 335] on span "address" at bounding box center [411, 335] width 41 height 13
copy code "const address = wallet . address ;"
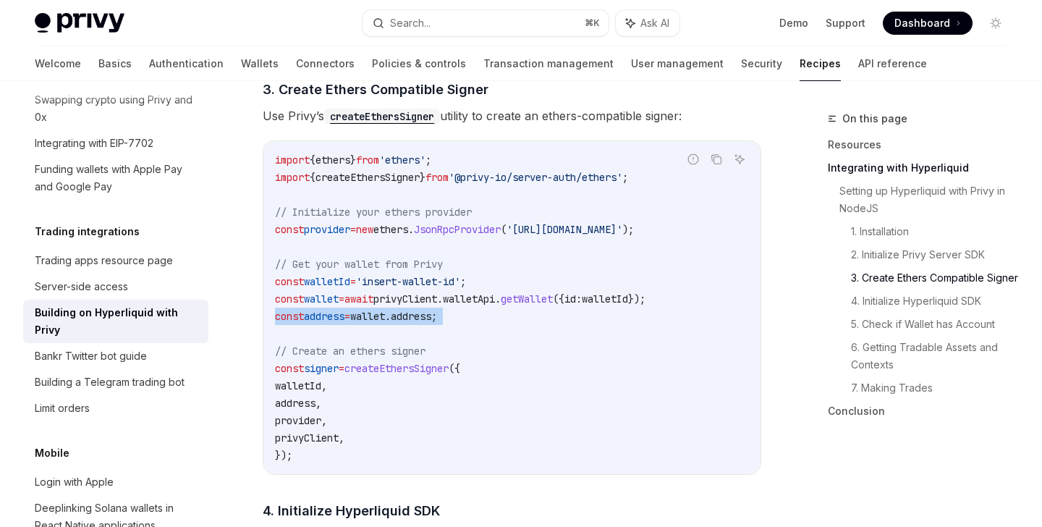
scroll to position [1112, 0]
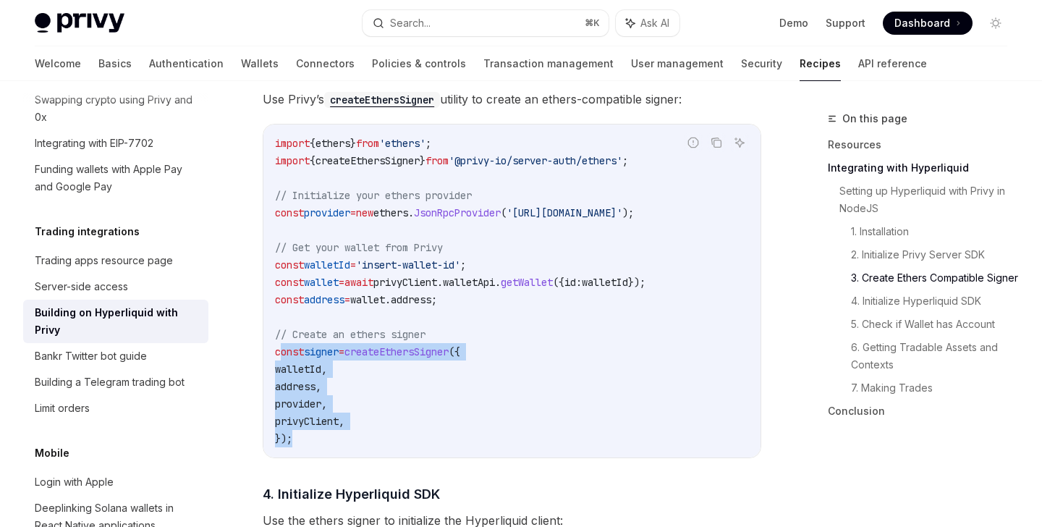
drag, startPoint x: 304, startPoint y: 449, endPoint x: 278, endPoint y: 359, distance: 94.2
click at [278, 359] on code "import { ethers } from 'ethers' ; import { createEthersSigner } from '@privy-io…" at bounding box center [512, 291] width 474 height 313
click at [278, 358] on span "const" at bounding box center [289, 351] width 29 height 13
drag, startPoint x: 306, startPoint y: 447, endPoint x: 271, endPoint y: 362, distance: 92.2
click at [271, 362] on div "import { ethers } from 'ethers' ; import { createEthersSigner } from '@privy-io…" at bounding box center [511, 290] width 497 height 333
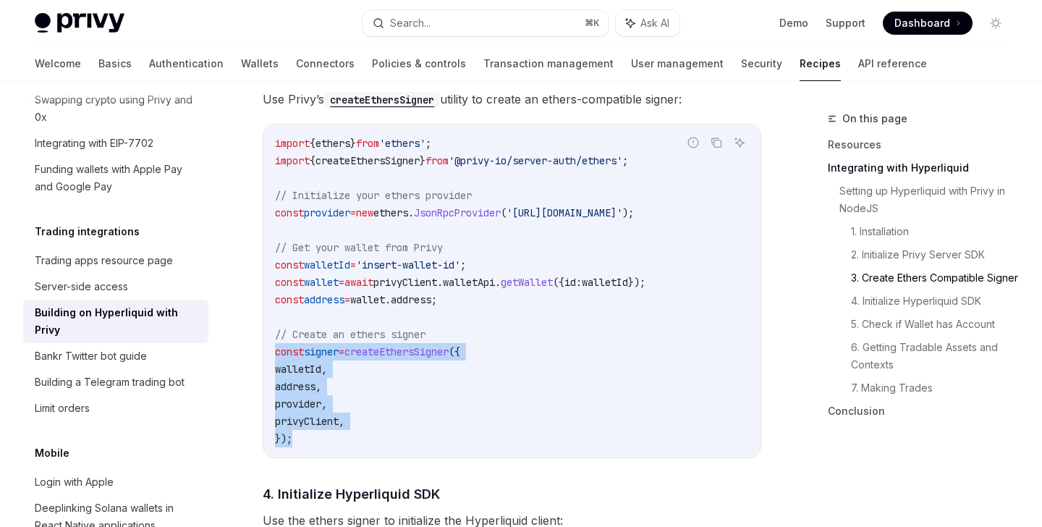
copy code "const signer = createEthersSigner ({ walletId , address , provider , privyClien…"
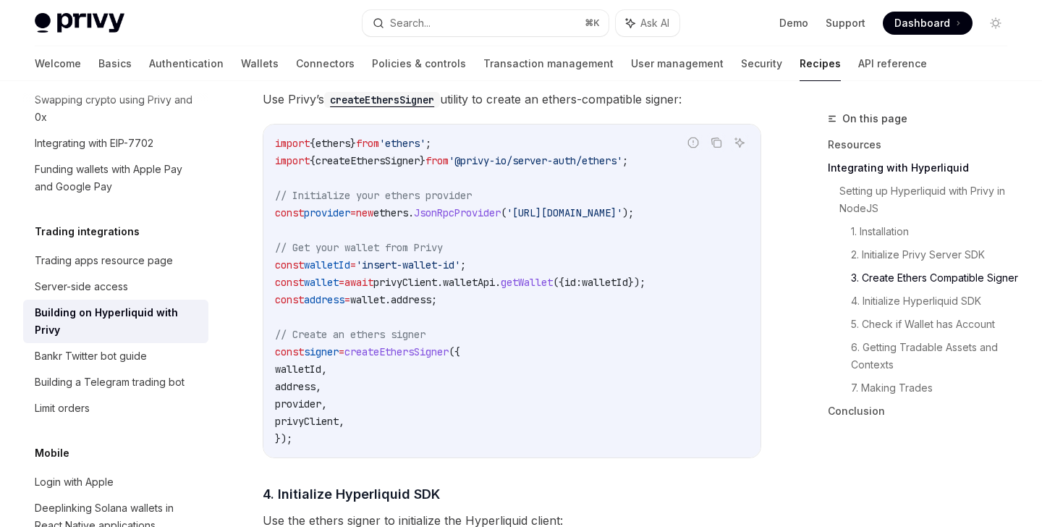
click at [352, 341] on span "// Create an ethers signer" at bounding box center [350, 334] width 151 height 13
click at [473, 216] on span "JsonRpcProvider" at bounding box center [457, 212] width 87 height 13
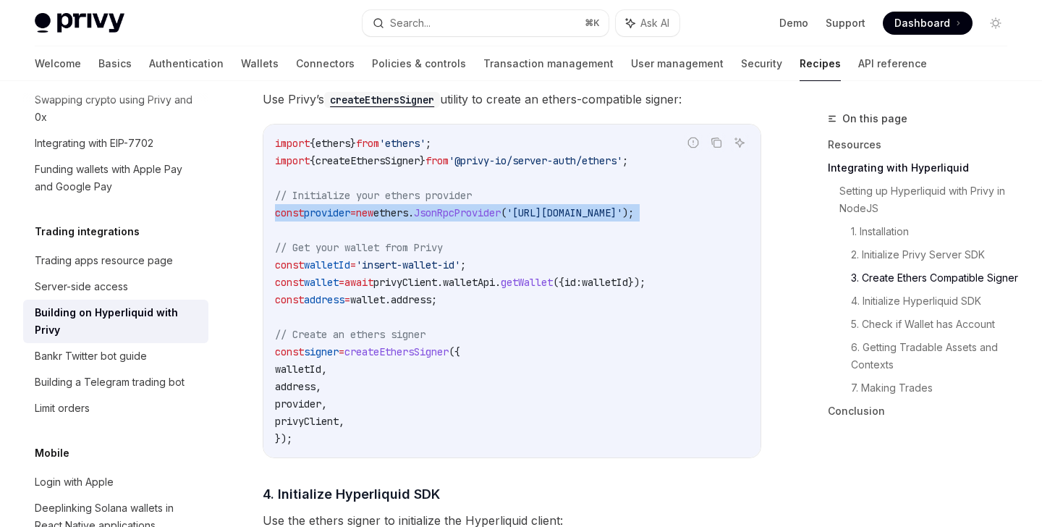
click at [473, 216] on span "JsonRpcProvider" at bounding box center [457, 212] width 87 height 13
click at [407, 202] on span "// Initialize your ethers provider" at bounding box center [373, 195] width 197 height 13
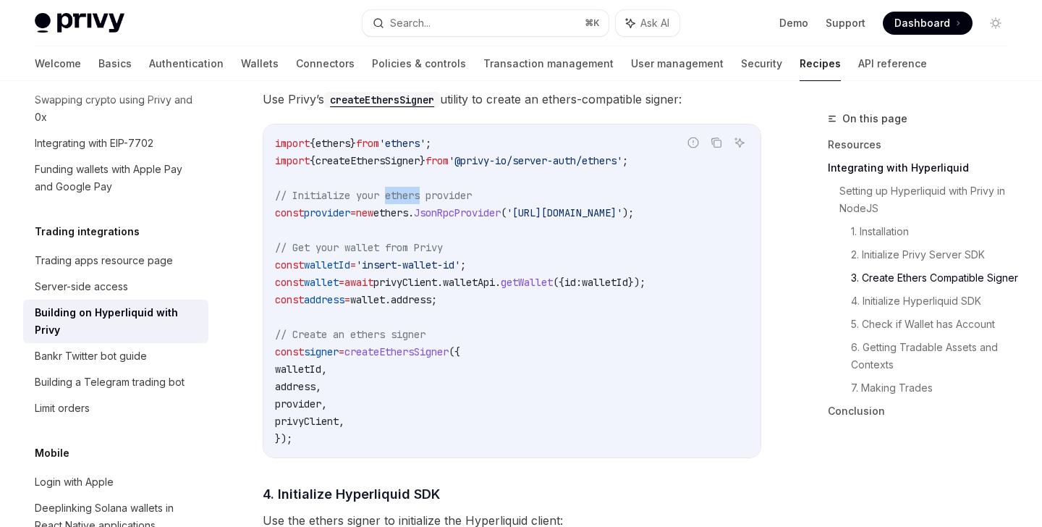
click at [407, 202] on span "// Initialize your ethers provider" at bounding box center [373, 195] width 197 height 13
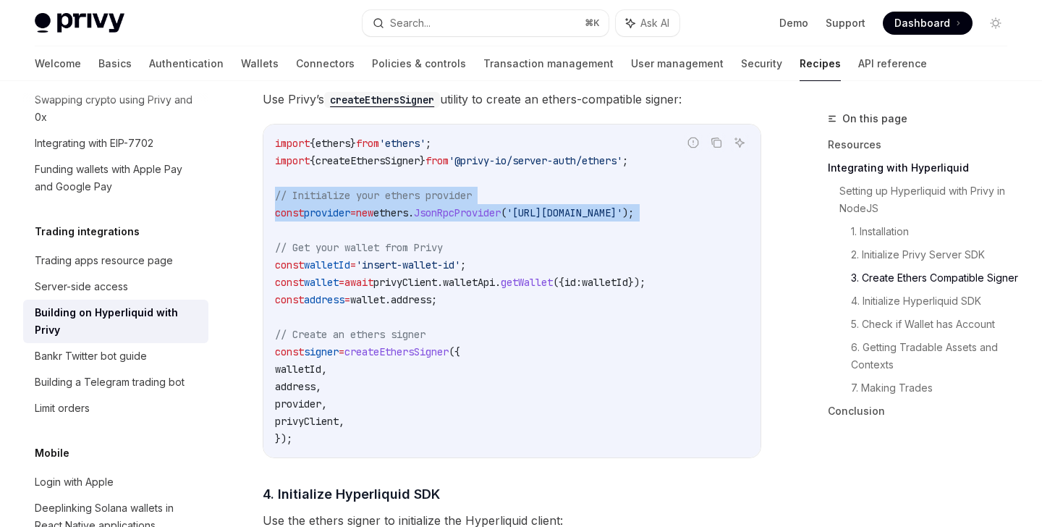
drag, startPoint x: 407, startPoint y: 204, endPoint x: 410, endPoint y: 218, distance: 14.2
click at [410, 218] on code "import { ethers } from 'ethers' ; import { createEthersSigner } from '@privy-io…" at bounding box center [512, 291] width 474 height 313
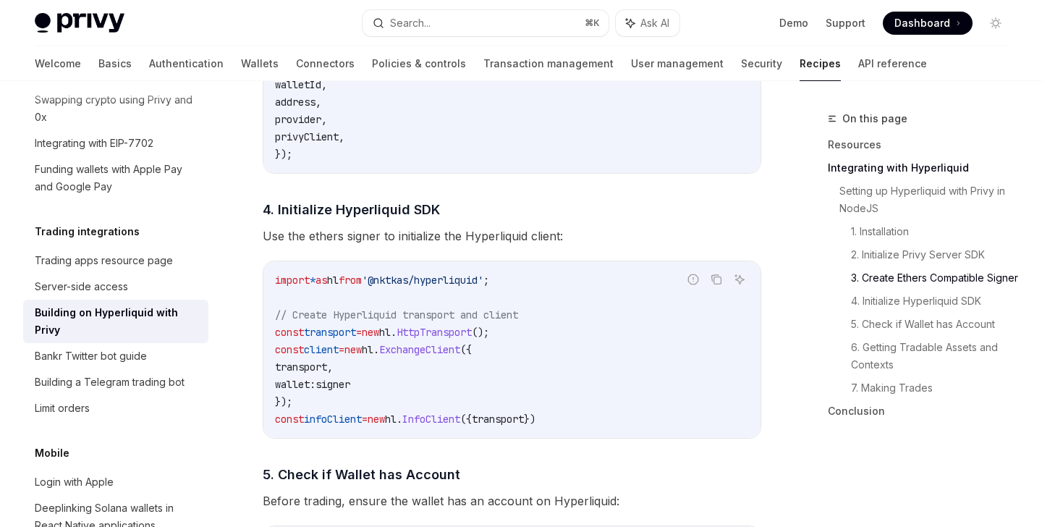
scroll to position [1400, 0]
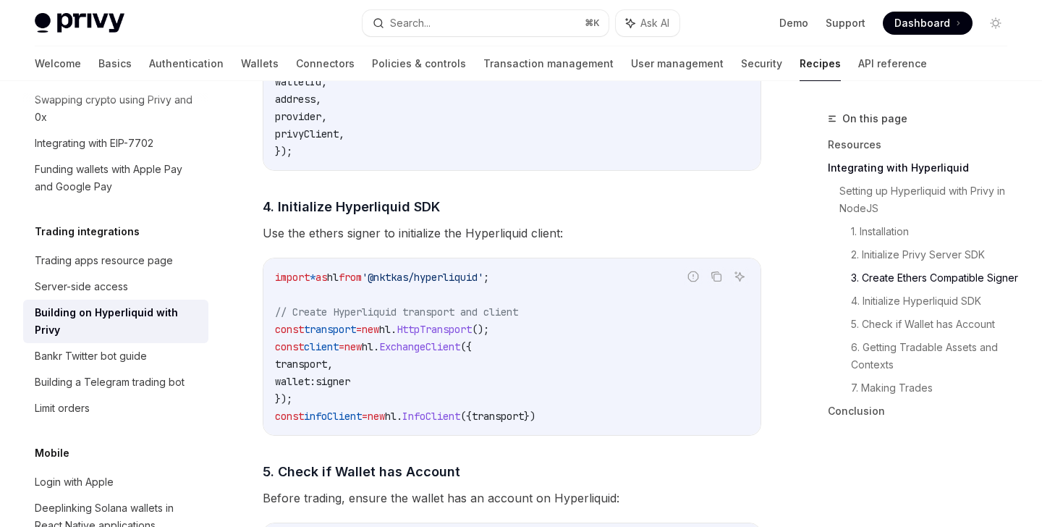
click at [420, 283] on span "'@nktkas/hyperliquid'" at bounding box center [423, 277] width 122 height 13
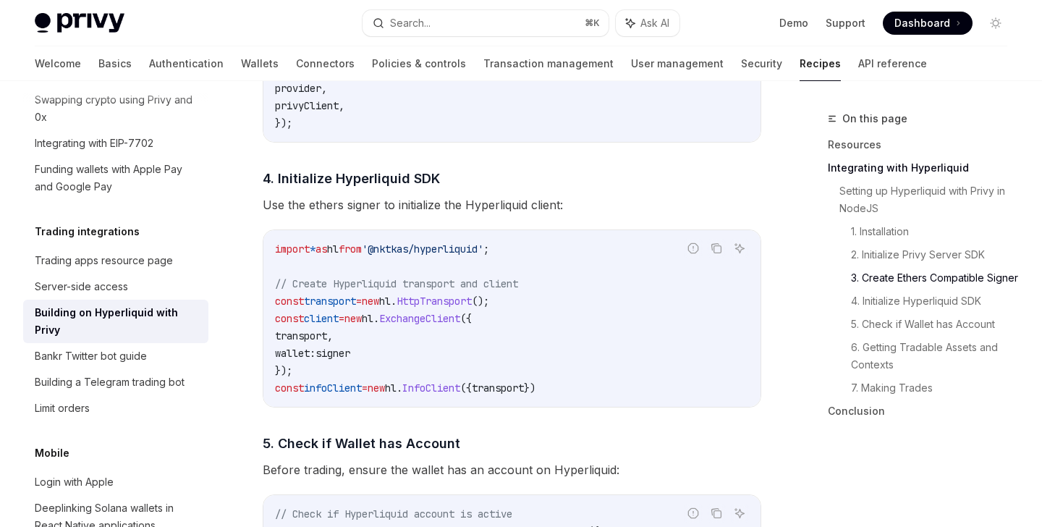
click at [335, 297] on code "import * as hl from '@nktkas/hyperliquid' ; // Create Hyperliquid transport and…" at bounding box center [512, 318] width 474 height 156
drag, startPoint x: 277, startPoint y: 185, endPoint x: 465, endPoint y: 187, distance: 188.2
click at [465, 187] on h4 "​ 4. Initialize Hyperliquid SDK" at bounding box center [512, 179] width 499 height 20
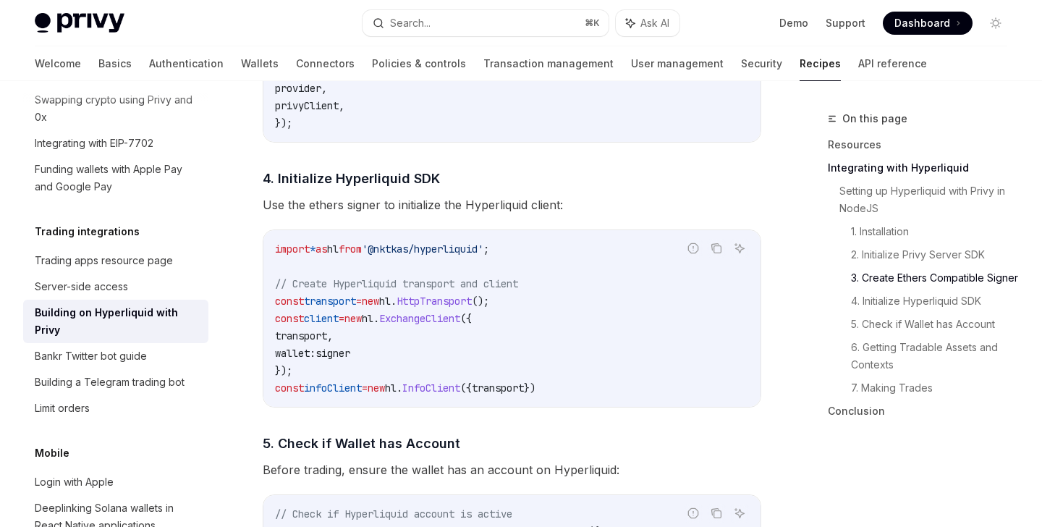
click at [363, 290] on span "// Create Hyperliquid transport and client" at bounding box center [396, 283] width 243 height 13
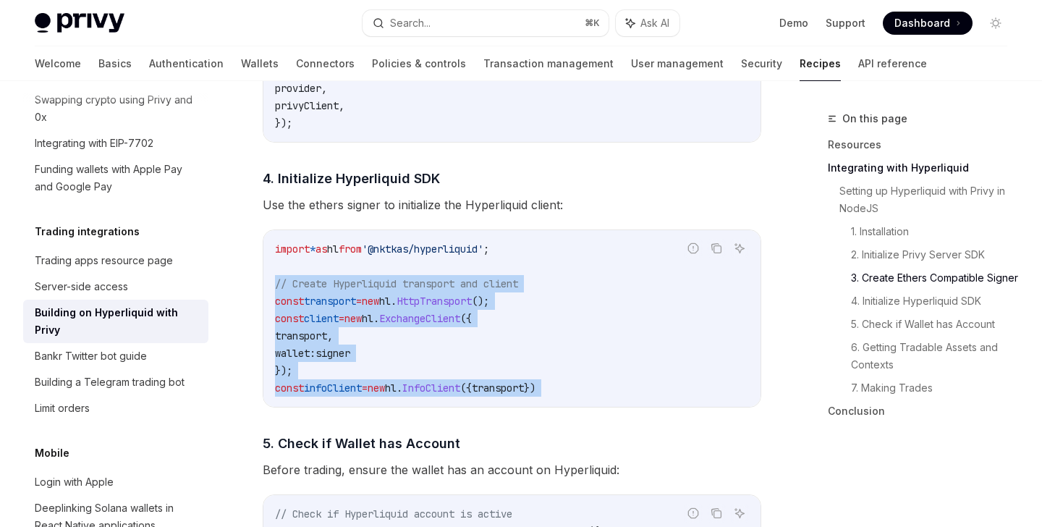
drag, startPoint x: 363, startPoint y: 290, endPoint x: 376, endPoint y: 397, distance: 107.3
click at [377, 397] on code "import * as hl from '@nktkas/hyperliquid' ; // Create Hyperliquid transport and…" at bounding box center [512, 318] width 474 height 156
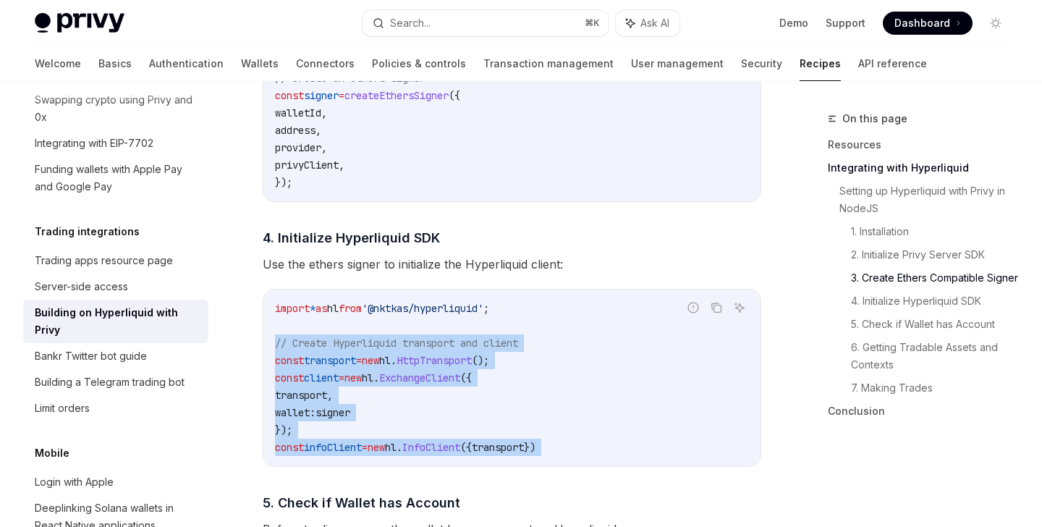
scroll to position [1373, 0]
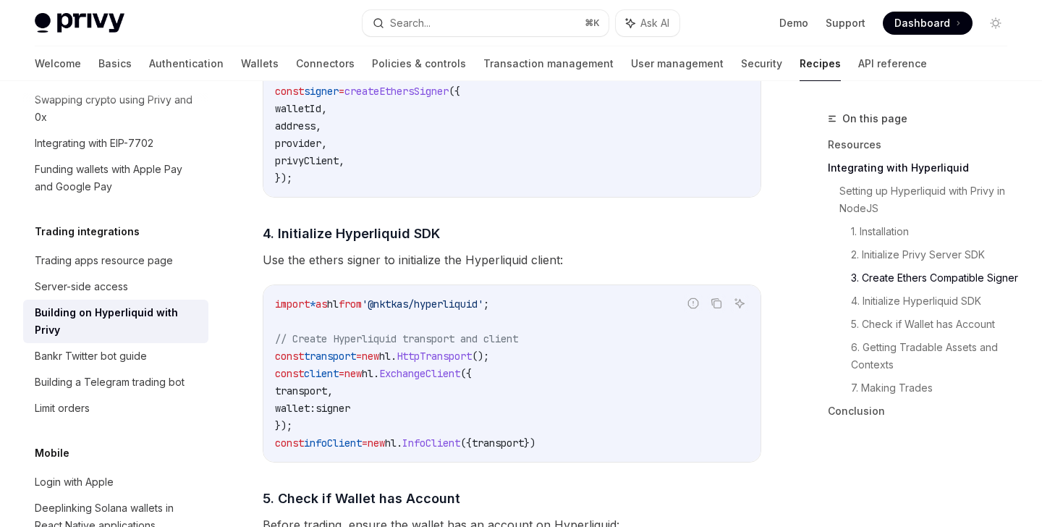
click at [410, 308] on span "'@nktkas/hyperliquid'" at bounding box center [423, 303] width 122 height 13
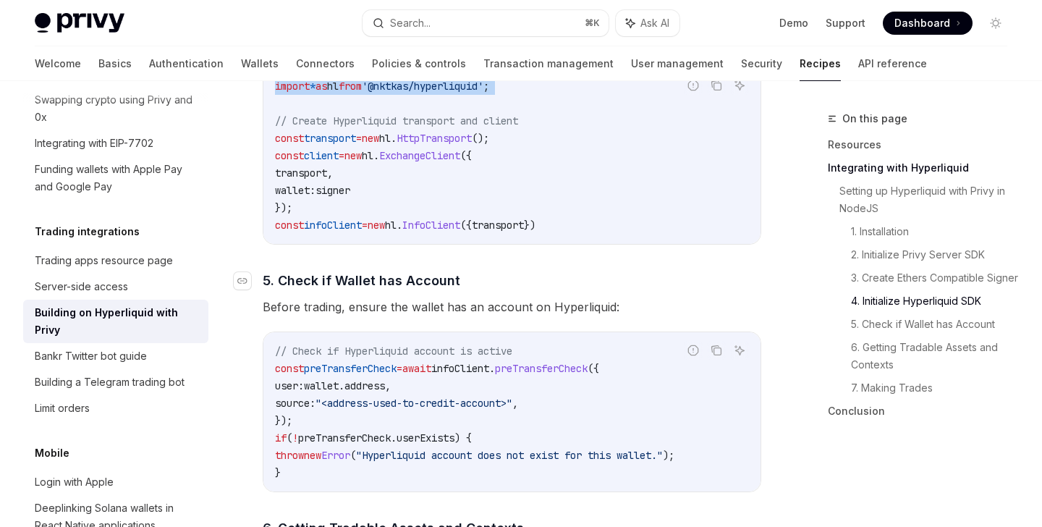
scroll to position [1592, 0]
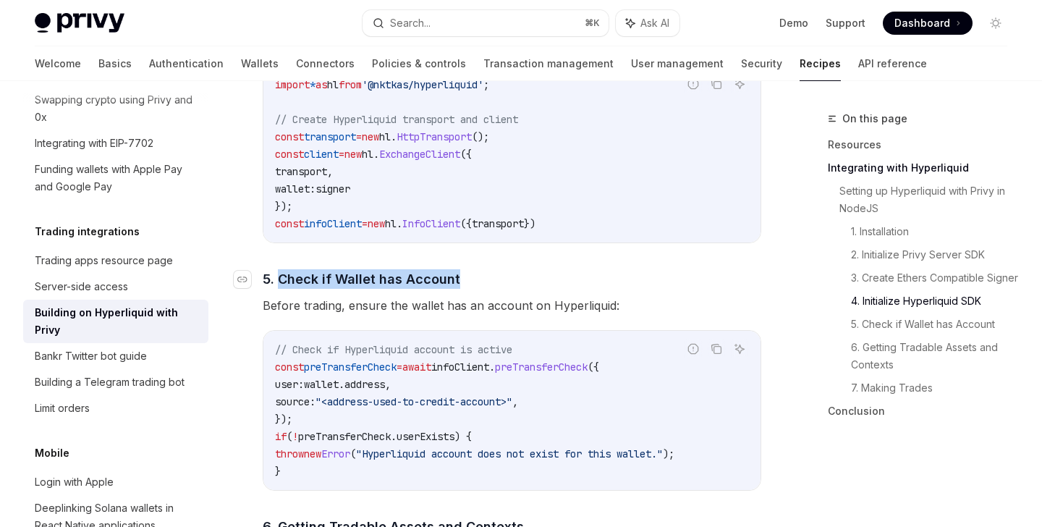
drag, startPoint x: 469, startPoint y: 287, endPoint x: 280, endPoint y: 284, distance: 188.9
click at [280, 284] on h4 "​ 5. Check if Wallet has Account" at bounding box center [512, 279] width 499 height 20
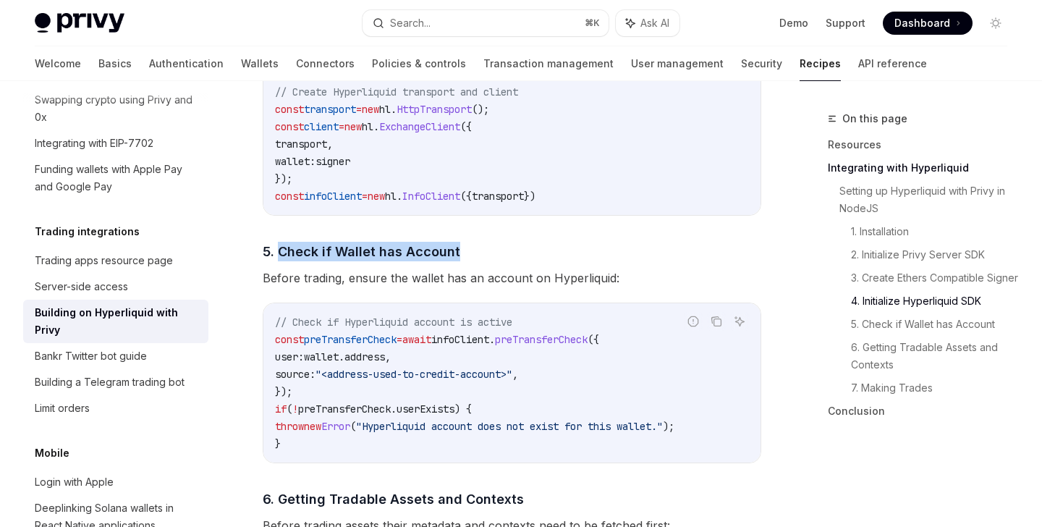
scroll to position [1632, 0]
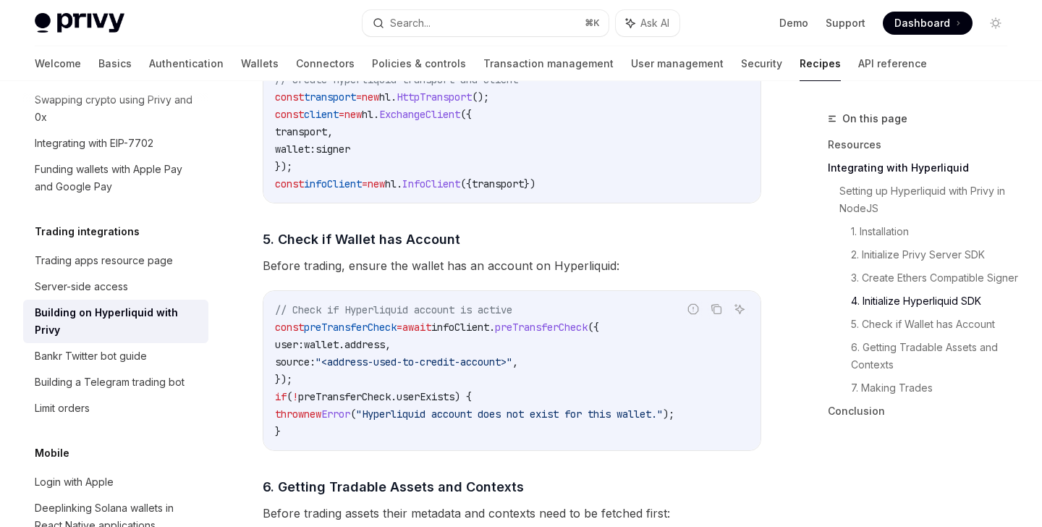
click at [390, 329] on span "preTransferCheck" at bounding box center [350, 327] width 93 height 13
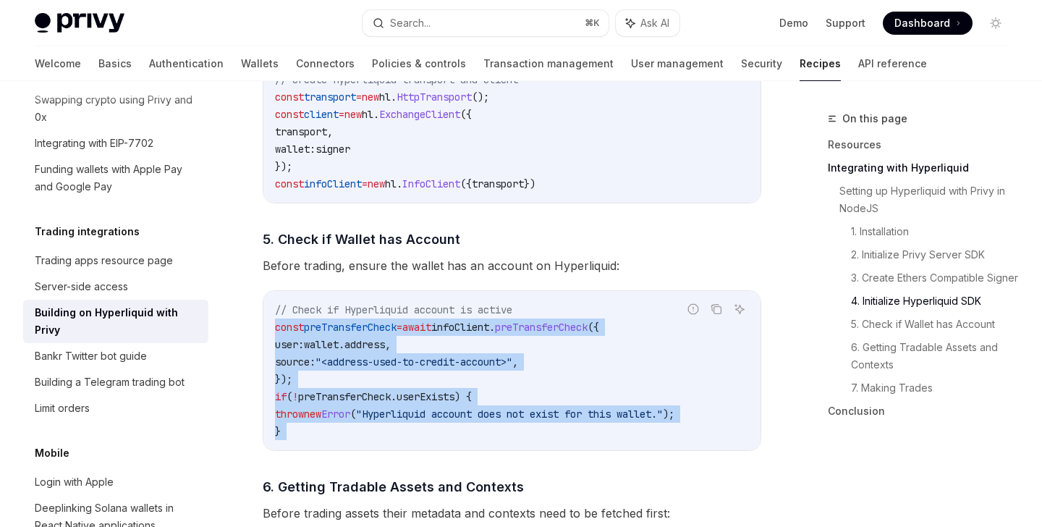
drag, startPoint x: 390, startPoint y: 329, endPoint x: 390, endPoint y: 433, distance: 104.2
click at [390, 433] on code "// Check if Hyperliquid account is active const preTransferCheck = await infoCl…" at bounding box center [512, 370] width 474 height 139
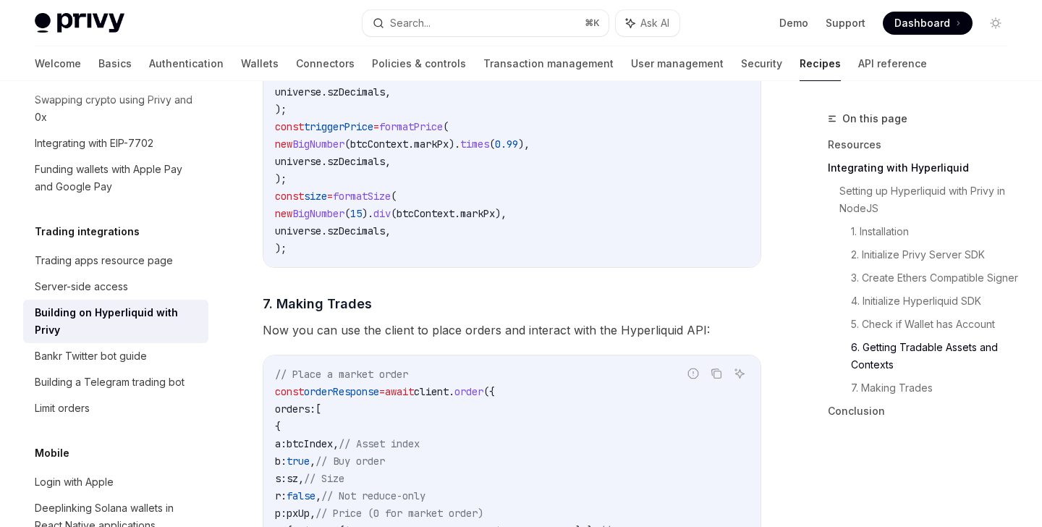
scroll to position [2344, 0]
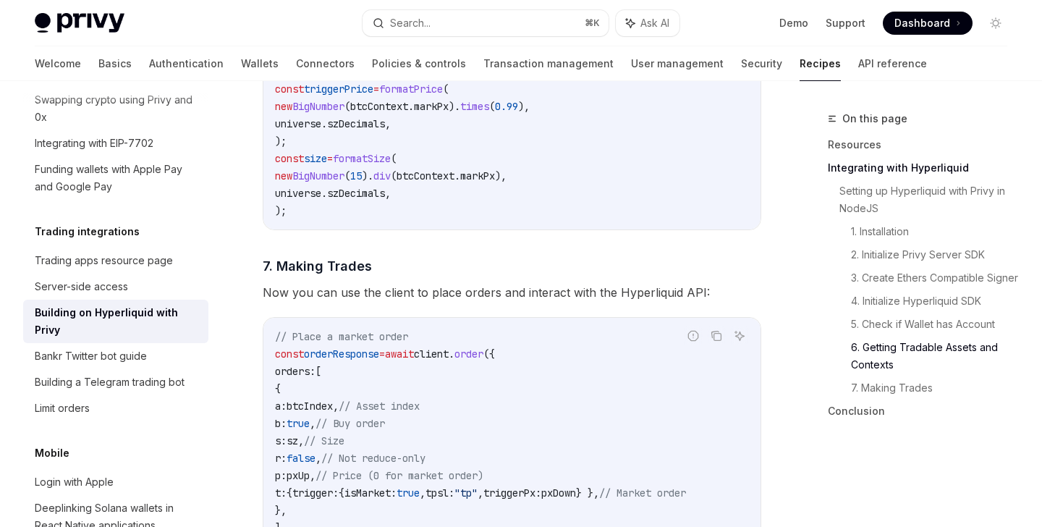
click at [449, 355] on span "client" at bounding box center [431, 353] width 35 height 13
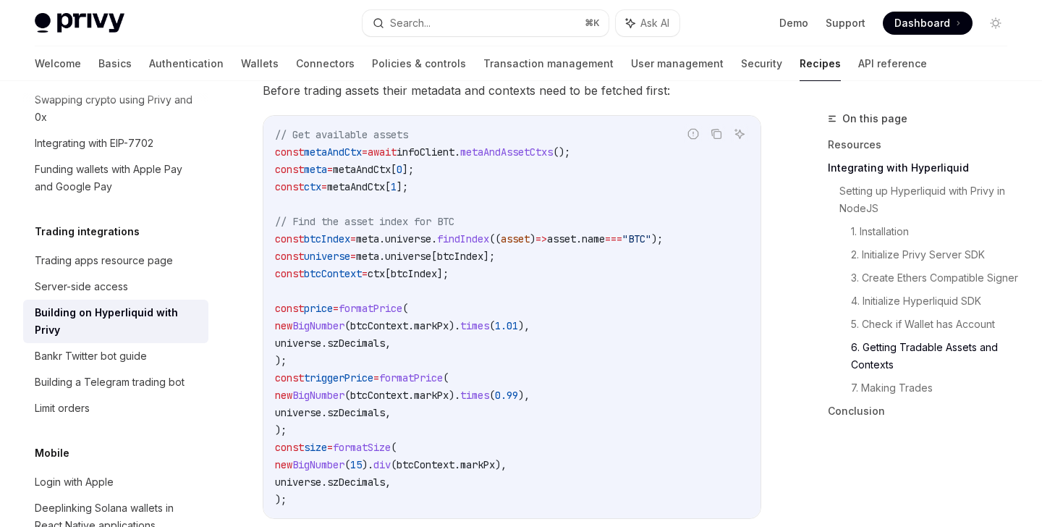
scroll to position [2044, 0]
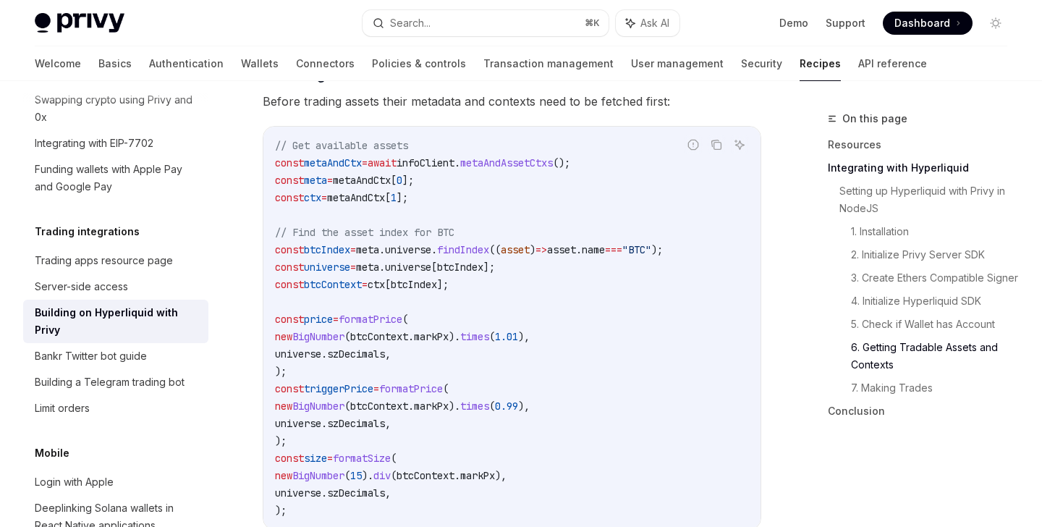
click at [444, 169] on span "infoClient" at bounding box center [426, 162] width 58 height 13
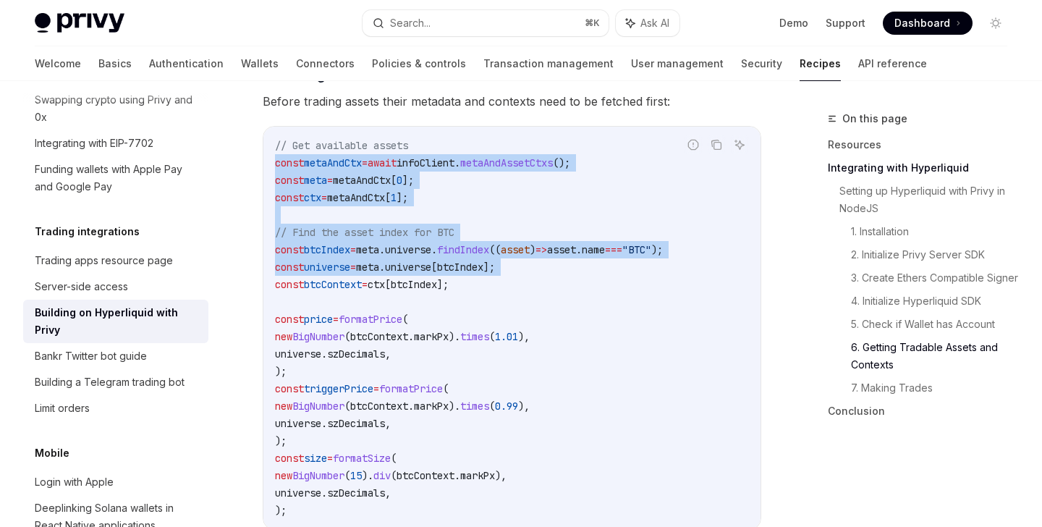
drag, startPoint x: 444, startPoint y: 174, endPoint x: 472, endPoint y: 269, distance: 98.9
click at [472, 269] on code "// Get available assets const metaAndCtx = await infoClient . metaAndAssetCtxs …" at bounding box center [512, 328] width 474 height 382
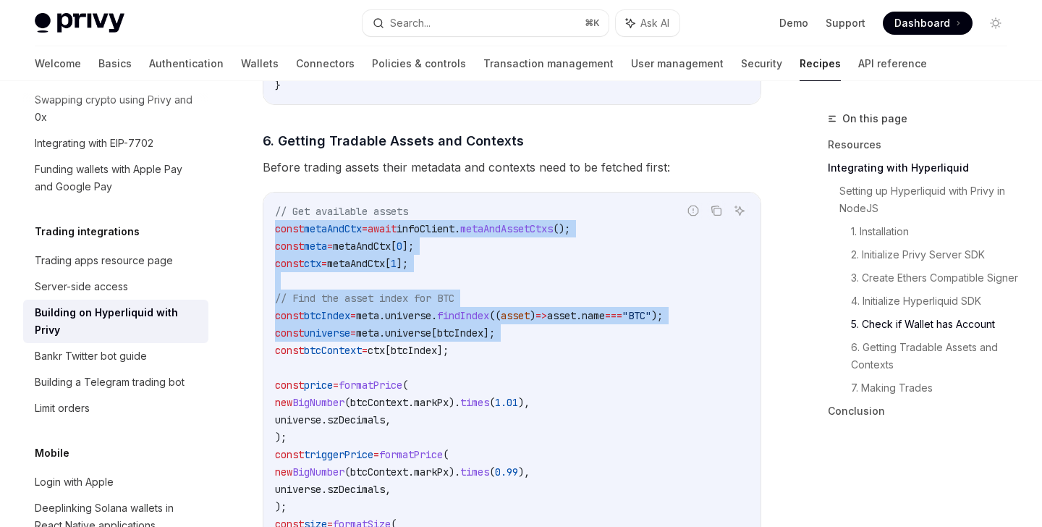
scroll to position [1964, 0]
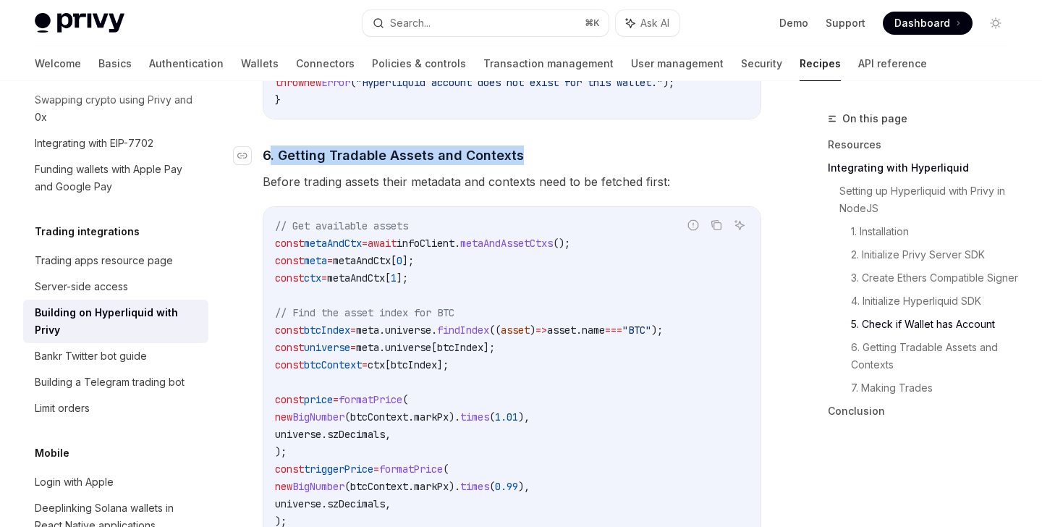
drag, startPoint x: 544, startPoint y: 156, endPoint x: 273, endPoint y: 156, distance: 270.7
click at [273, 156] on h4 "​ 6. Getting Tradable Assets and Contexts" at bounding box center [512, 155] width 499 height 20
click at [711, 227] on icon "Copy the contents from the code block" at bounding box center [717, 225] width 12 height 12
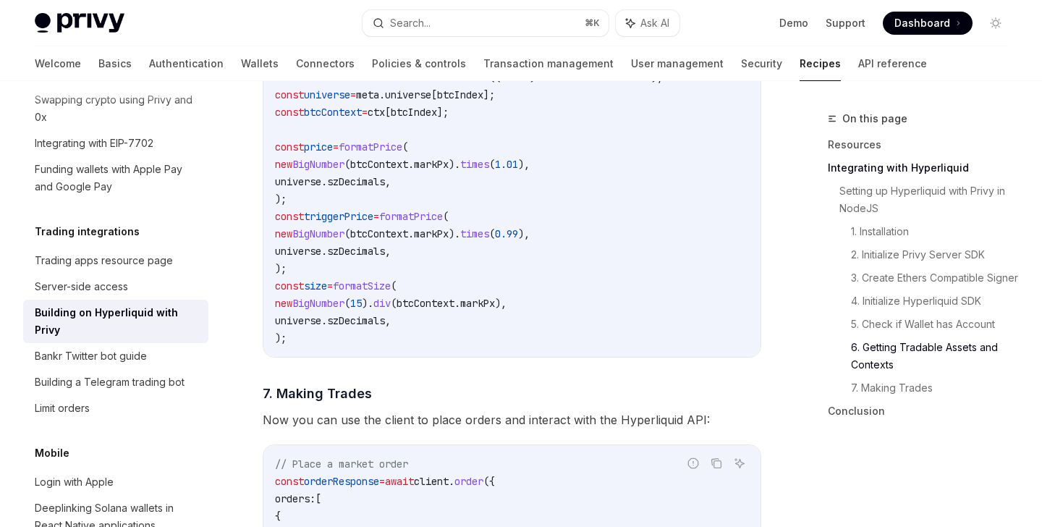
scroll to position [2367, 0]
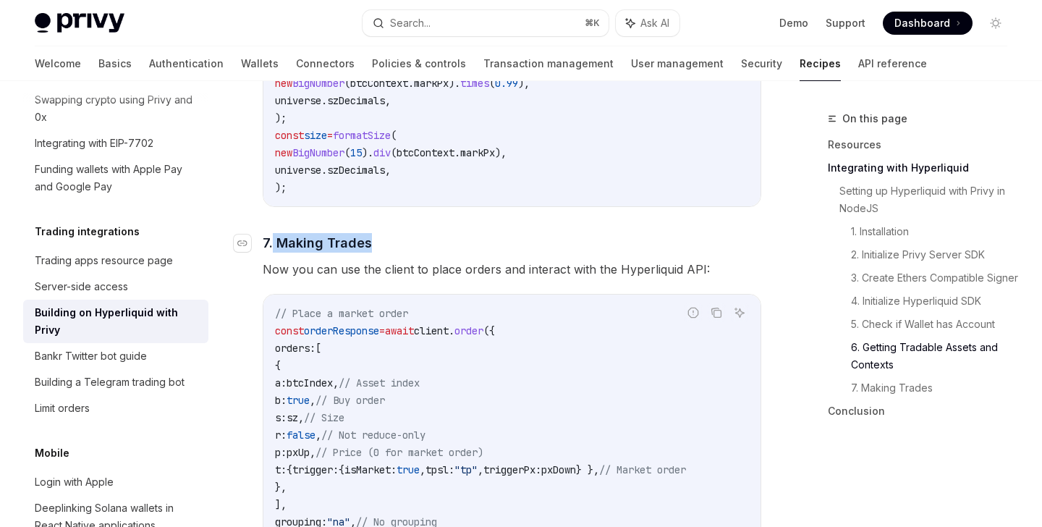
drag, startPoint x: 415, startPoint y: 254, endPoint x: 273, endPoint y: 250, distance: 142.7
click at [273, 250] on h4 "​ 7. Making Trades" at bounding box center [512, 243] width 499 height 20
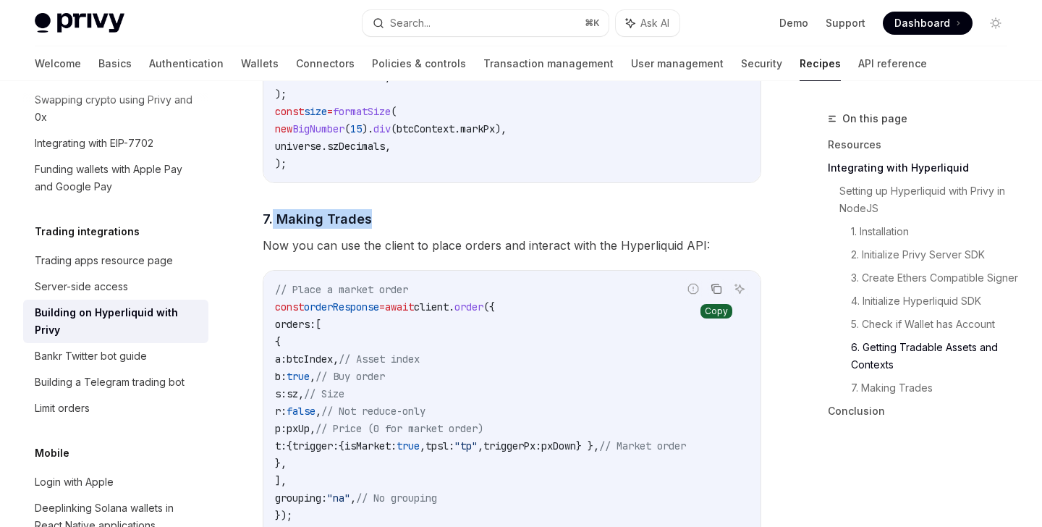
click at [717, 292] on icon "Copy the contents from the code block" at bounding box center [717, 290] width 7 height 7
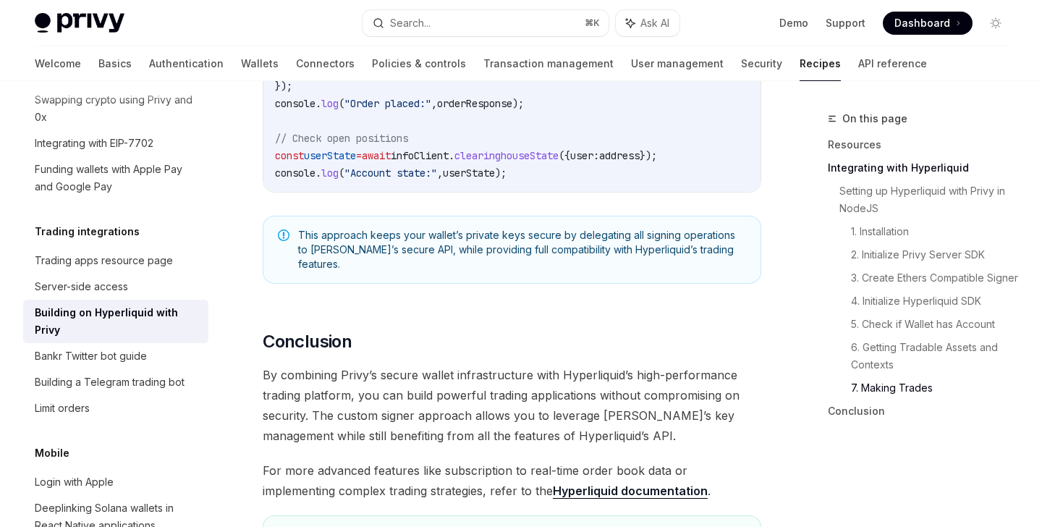
scroll to position [3016, 0]
